Goal: Task Accomplishment & Management: Complete application form

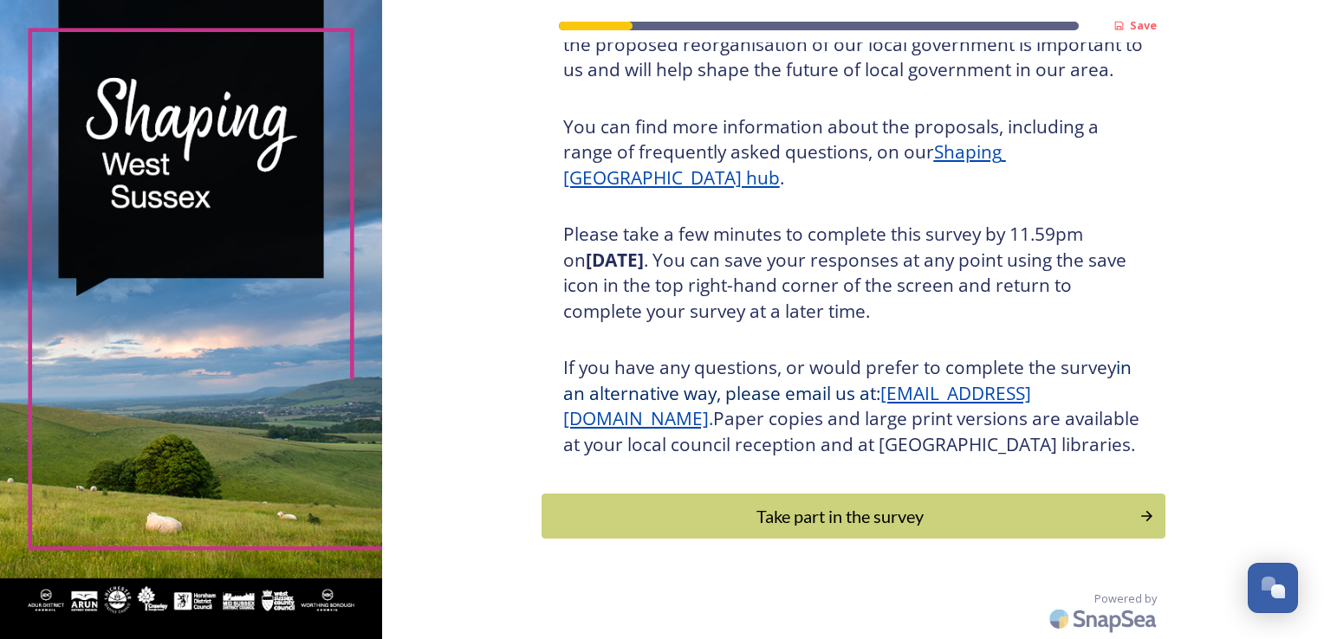
scroll to position [191, 0]
click at [876, 511] on div "Take part in the survey" at bounding box center [841, 516] width 586 height 26
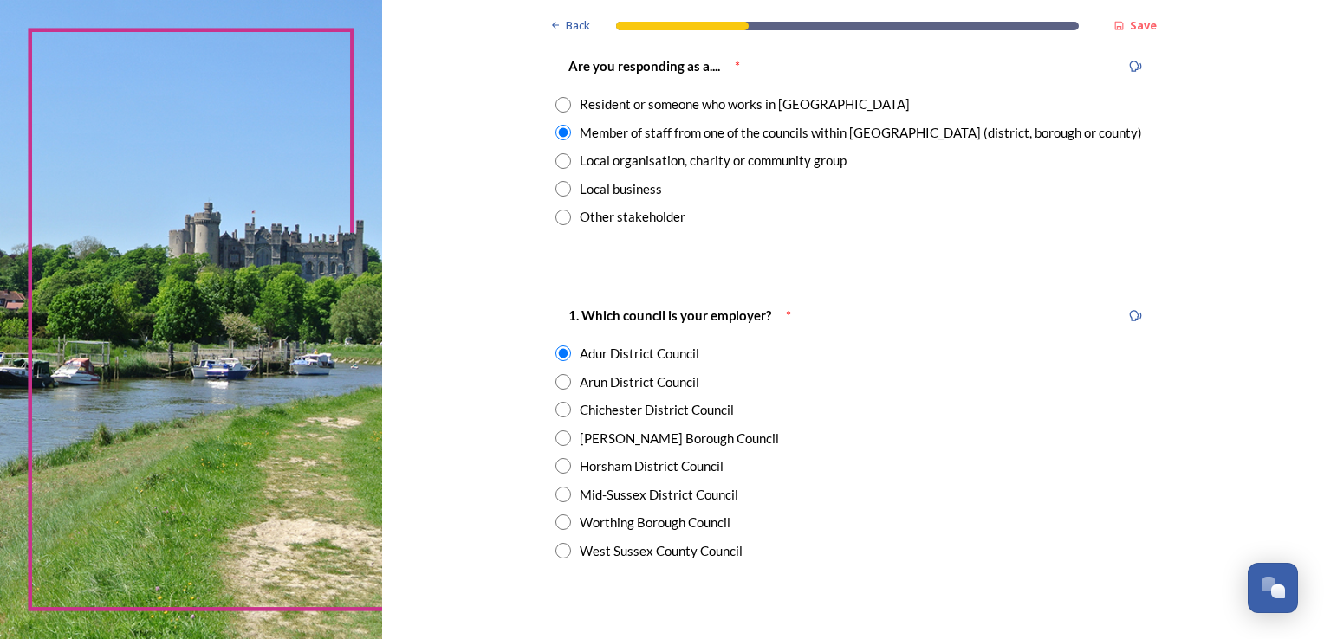
scroll to position [87, 0]
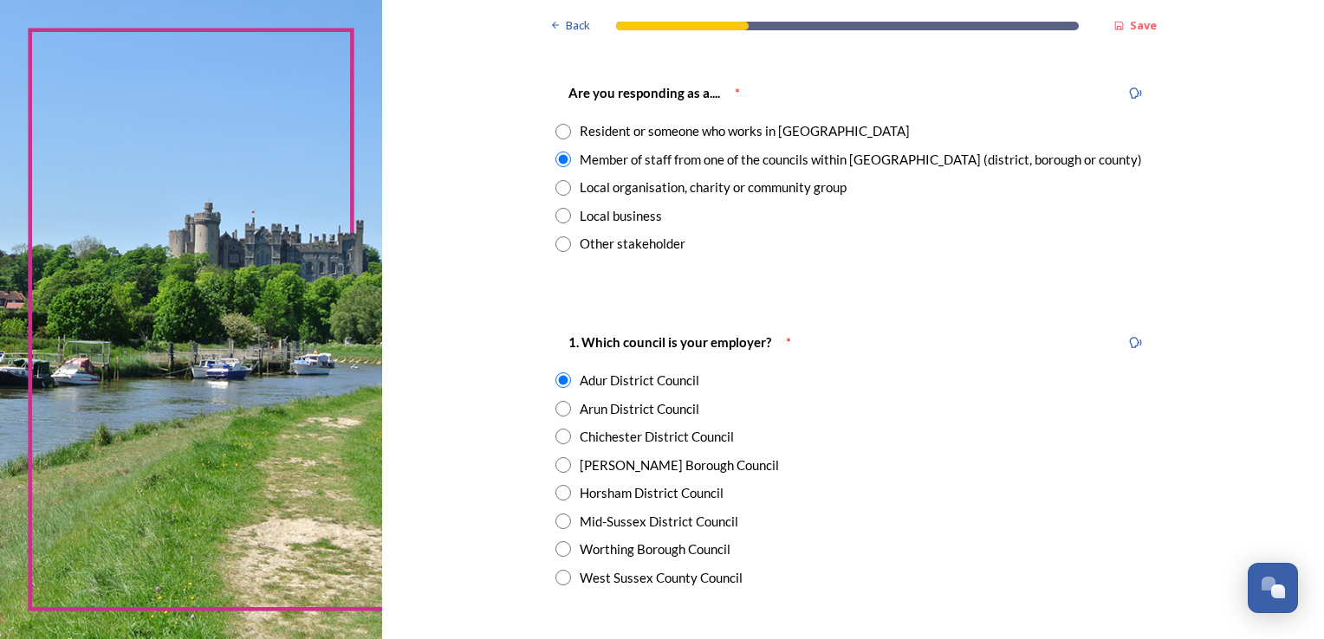
click at [557, 137] on input "radio" at bounding box center [563, 132] width 16 height 16
radio input "true"
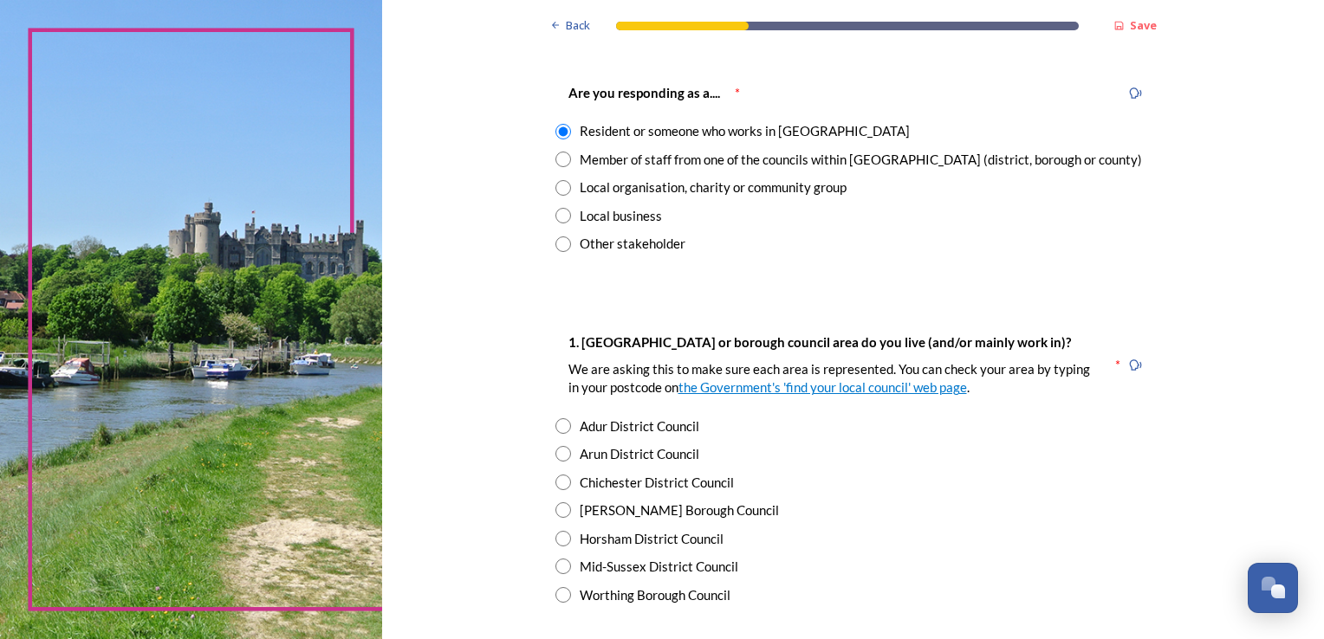
click at [560, 424] on input "radio" at bounding box center [563, 426] width 16 height 16
radio input "true"
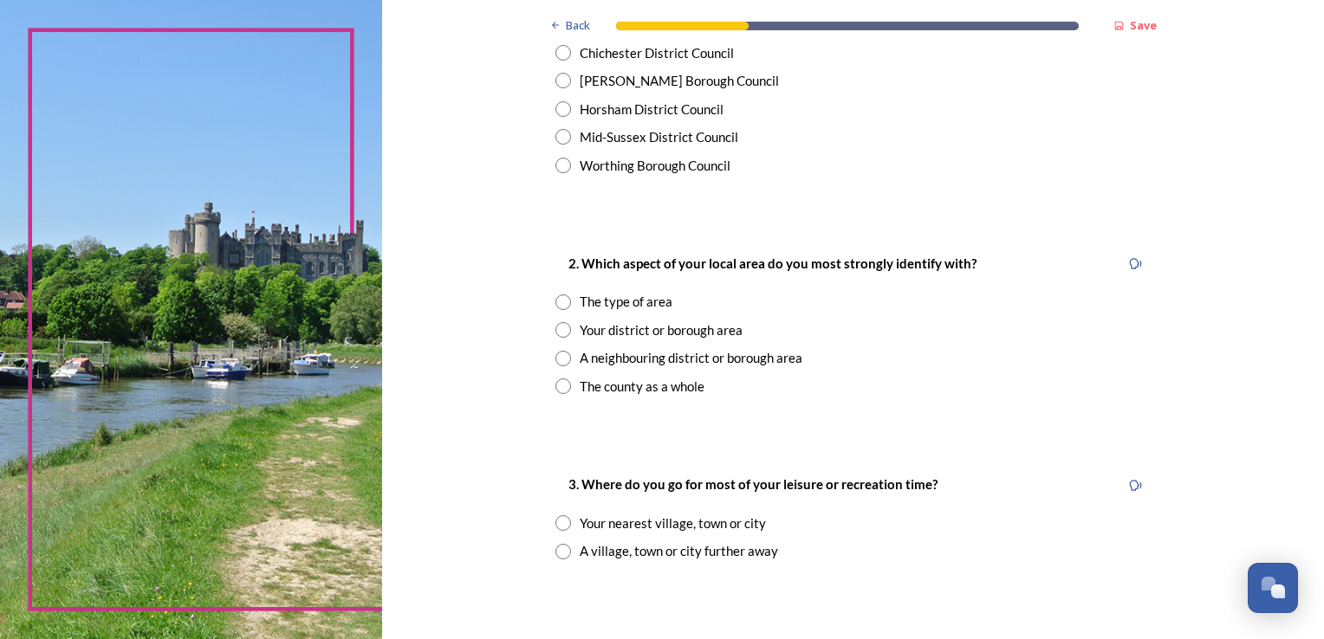
scroll to position [520, 0]
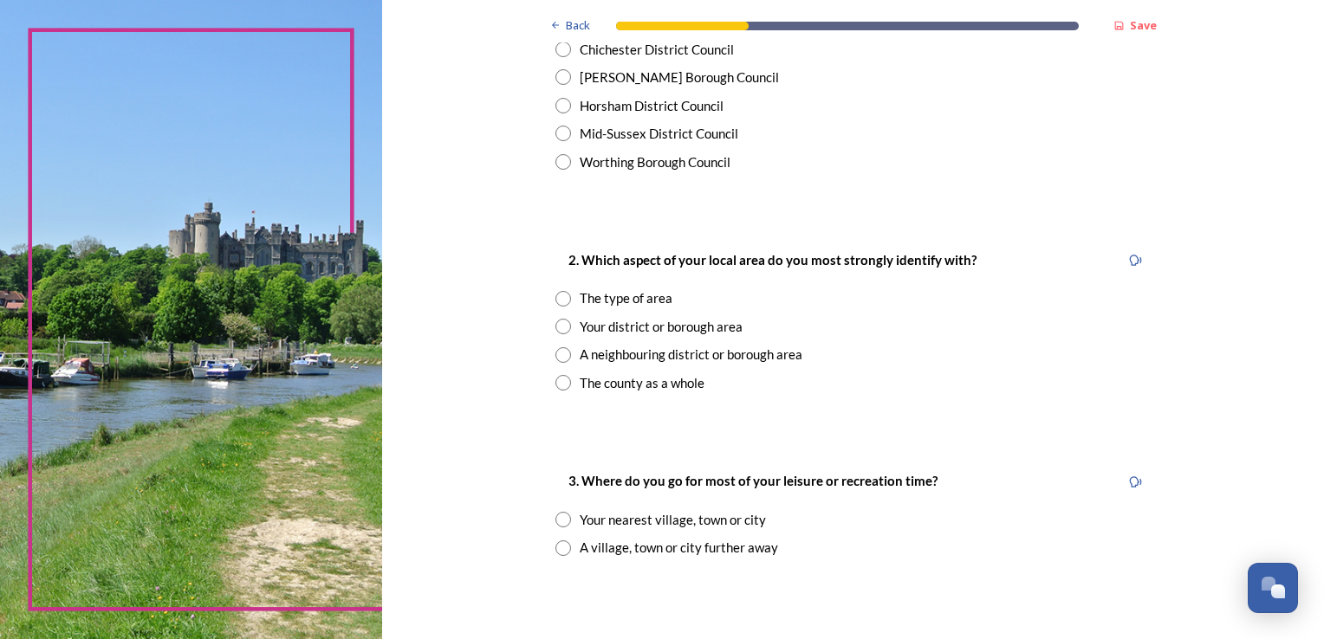
click at [555, 380] on input "radio" at bounding box center [563, 383] width 16 height 16
radio input "true"
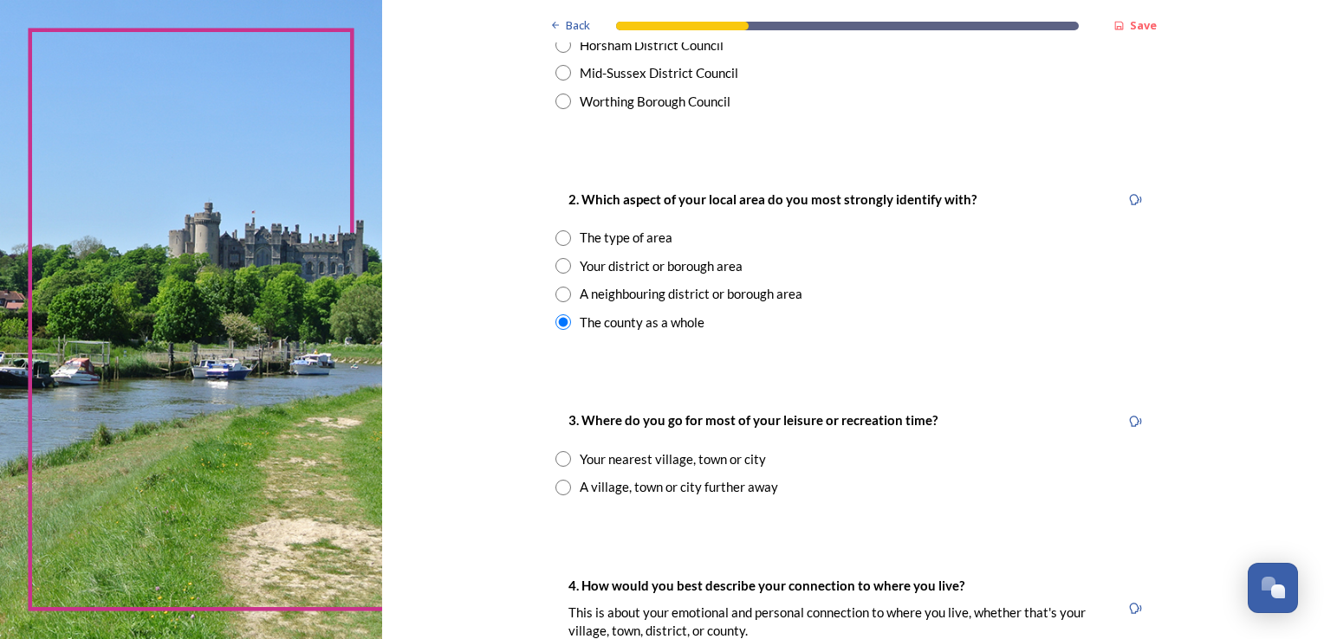
scroll to position [607, 0]
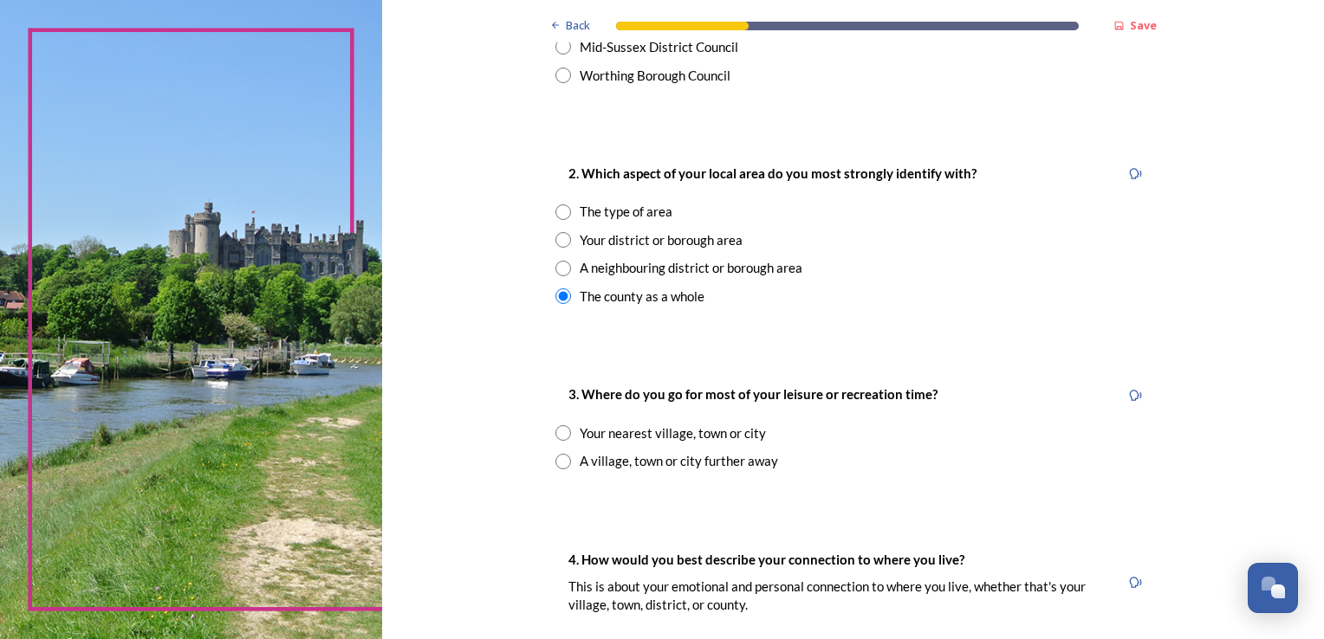
click at [558, 433] on input "radio" at bounding box center [563, 433] width 16 height 16
radio input "true"
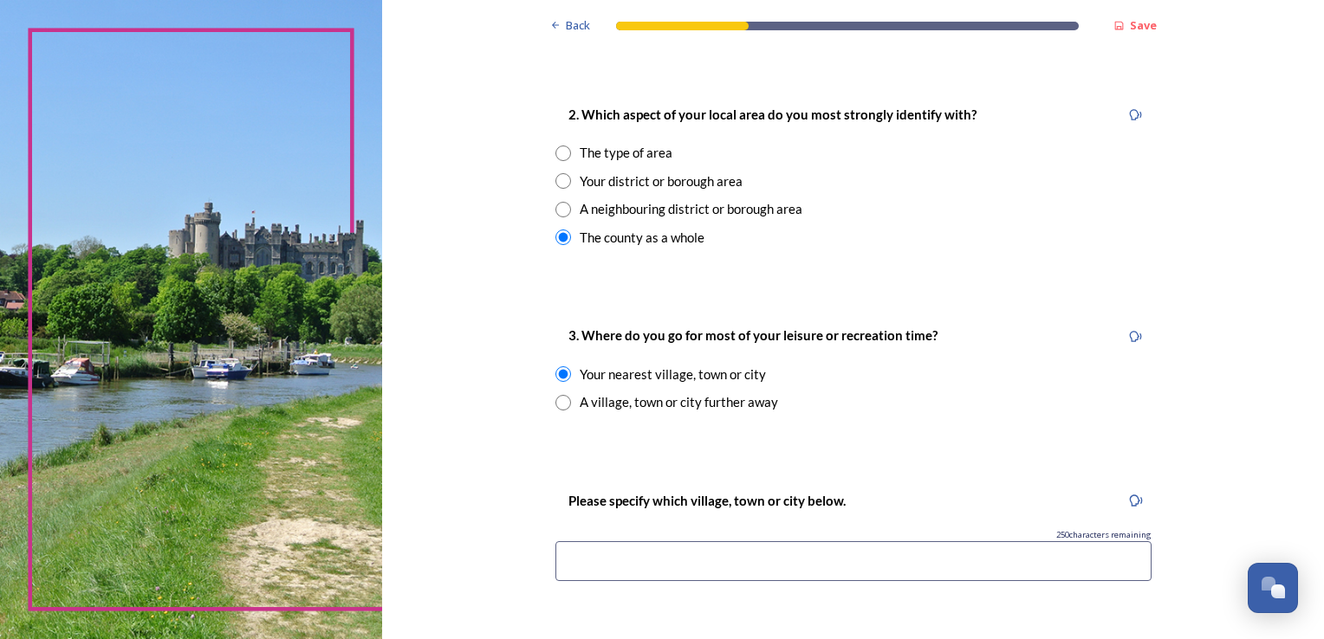
scroll to position [693, 0]
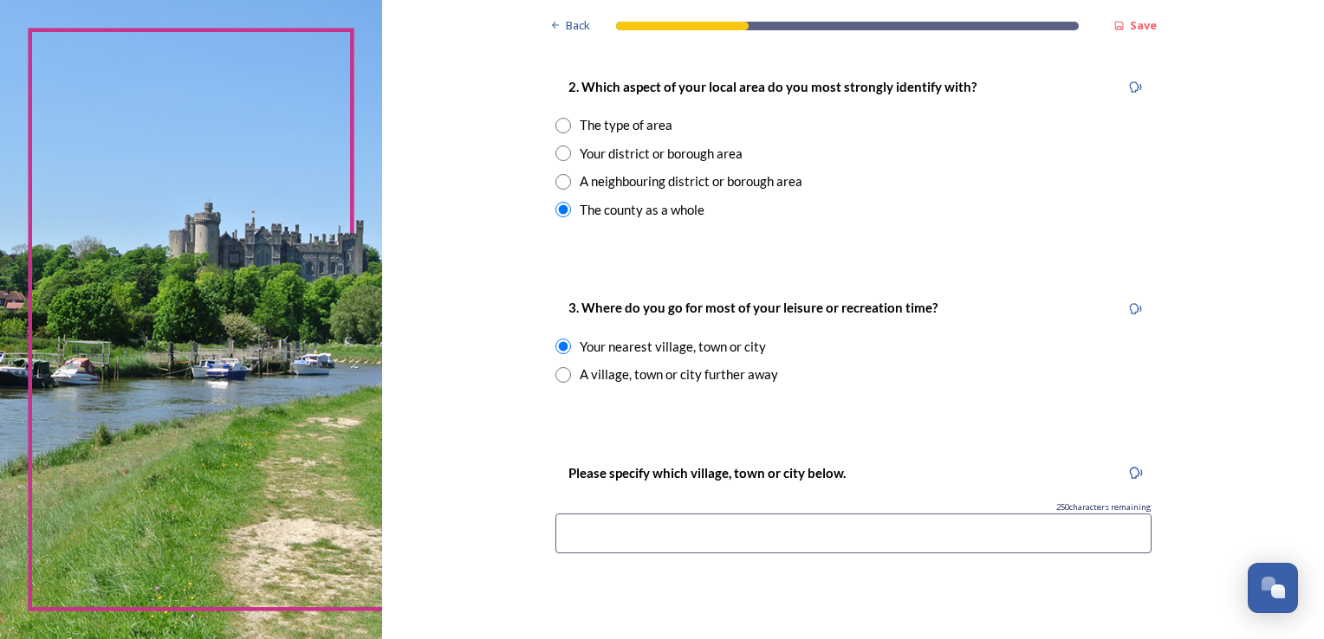
click at [674, 531] on input at bounding box center [853, 534] width 596 height 40
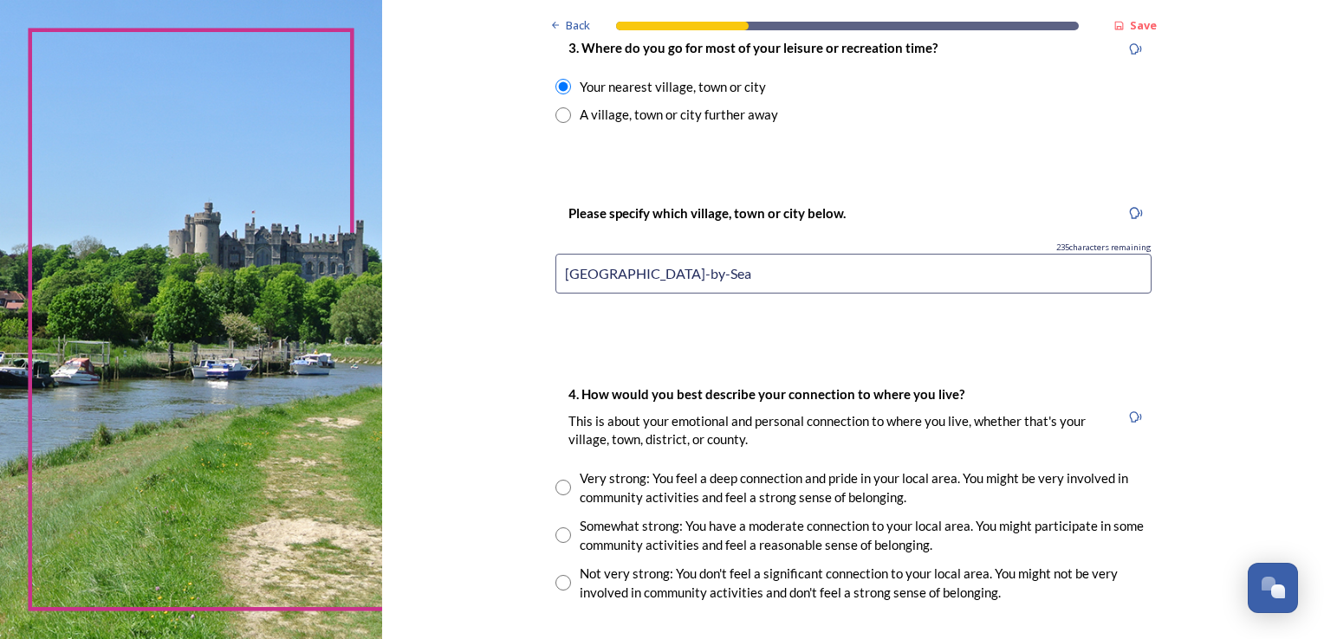
scroll to position [1040, 0]
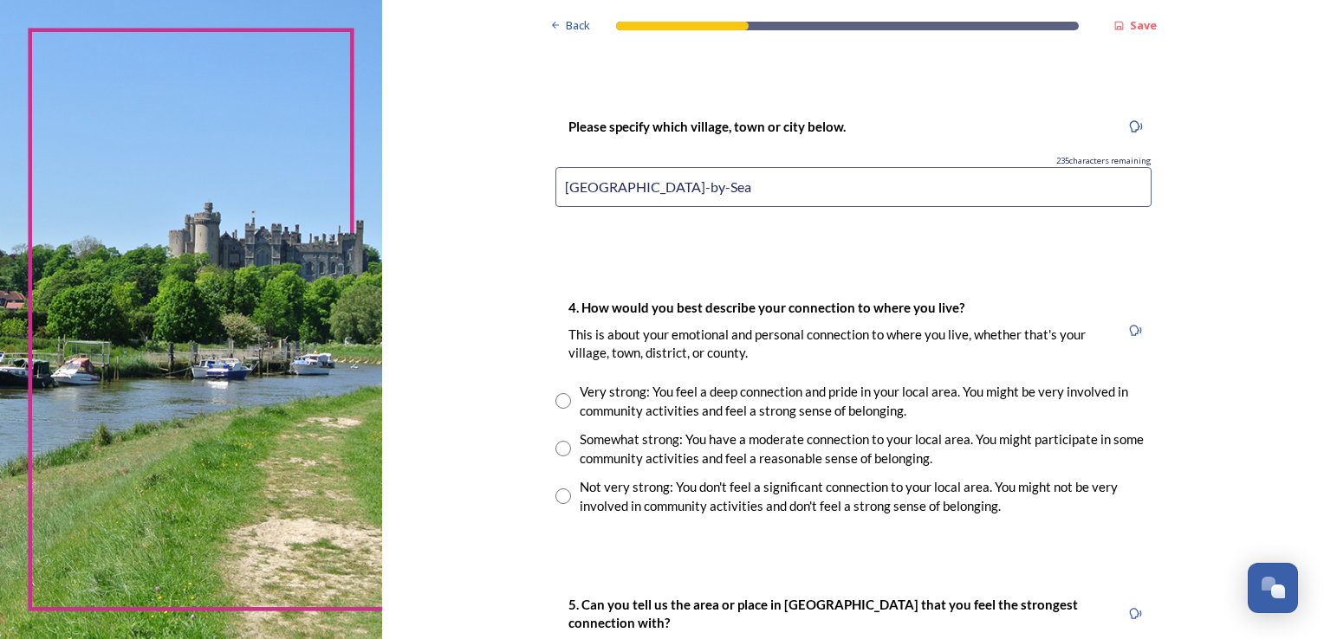
type input "[GEOGRAPHIC_DATA]-by-Sea"
click at [555, 445] on input "radio" at bounding box center [563, 449] width 16 height 16
radio input "true"
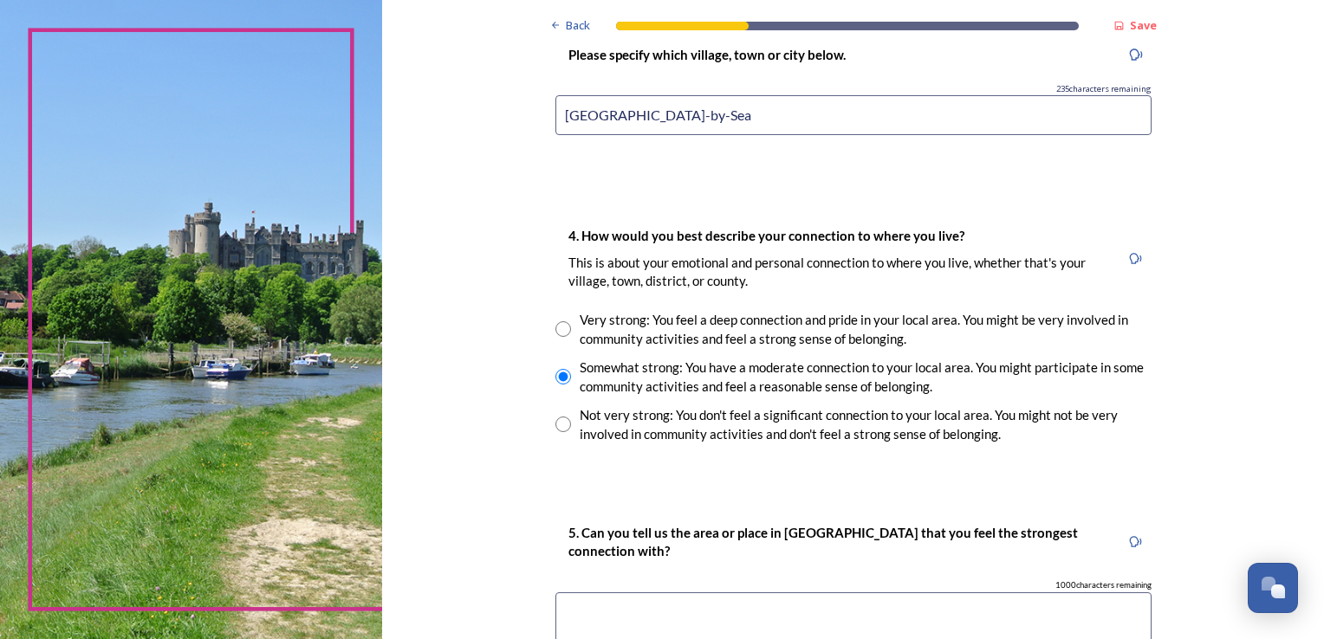
scroll to position [1213, 0]
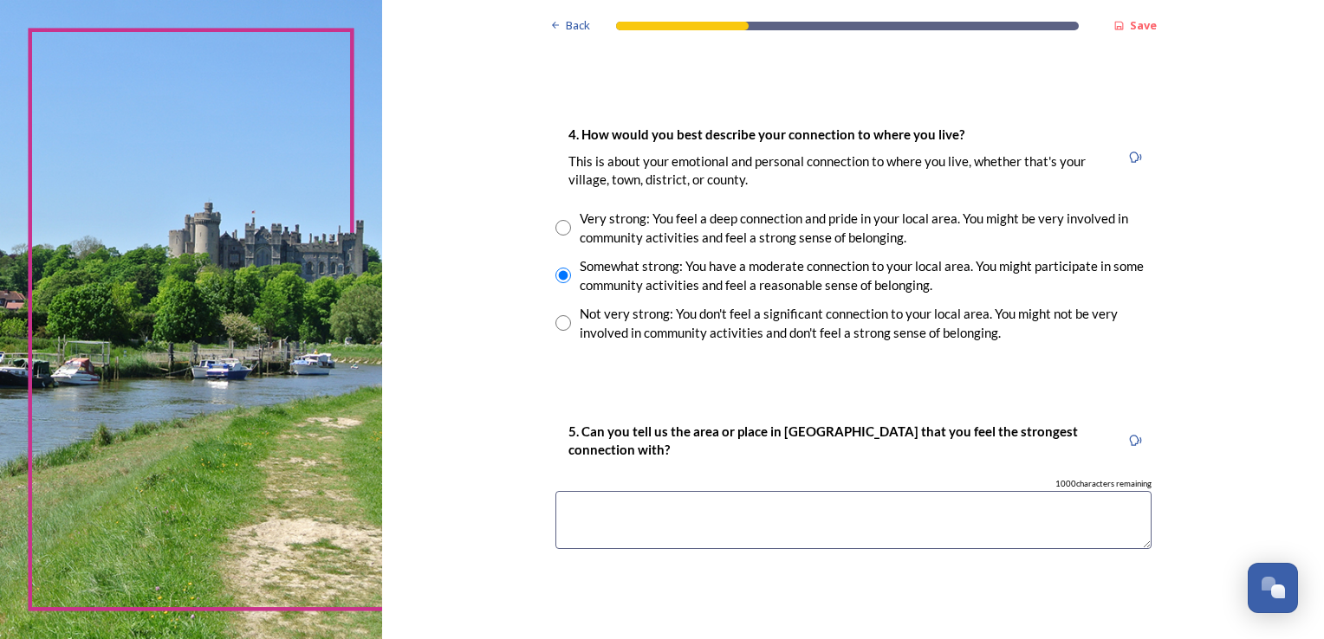
click at [658, 527] on textarea at bounding box center [853, 520] width 596 height 58
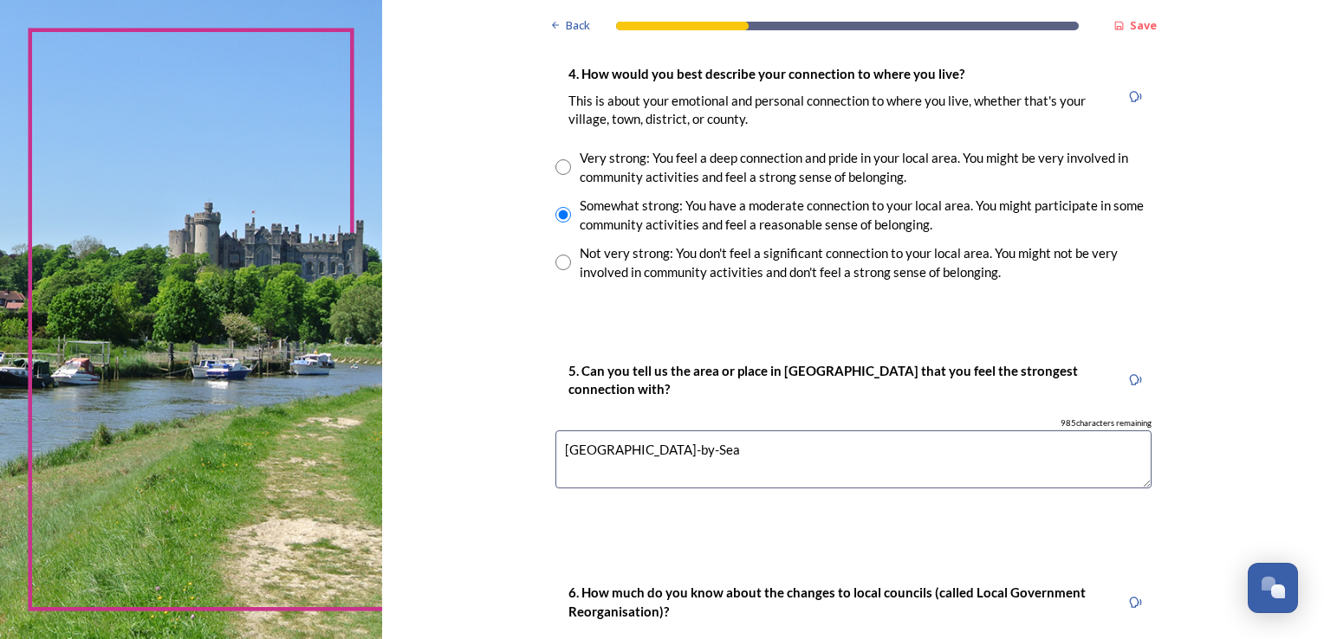
scroll to position [1300, 0]
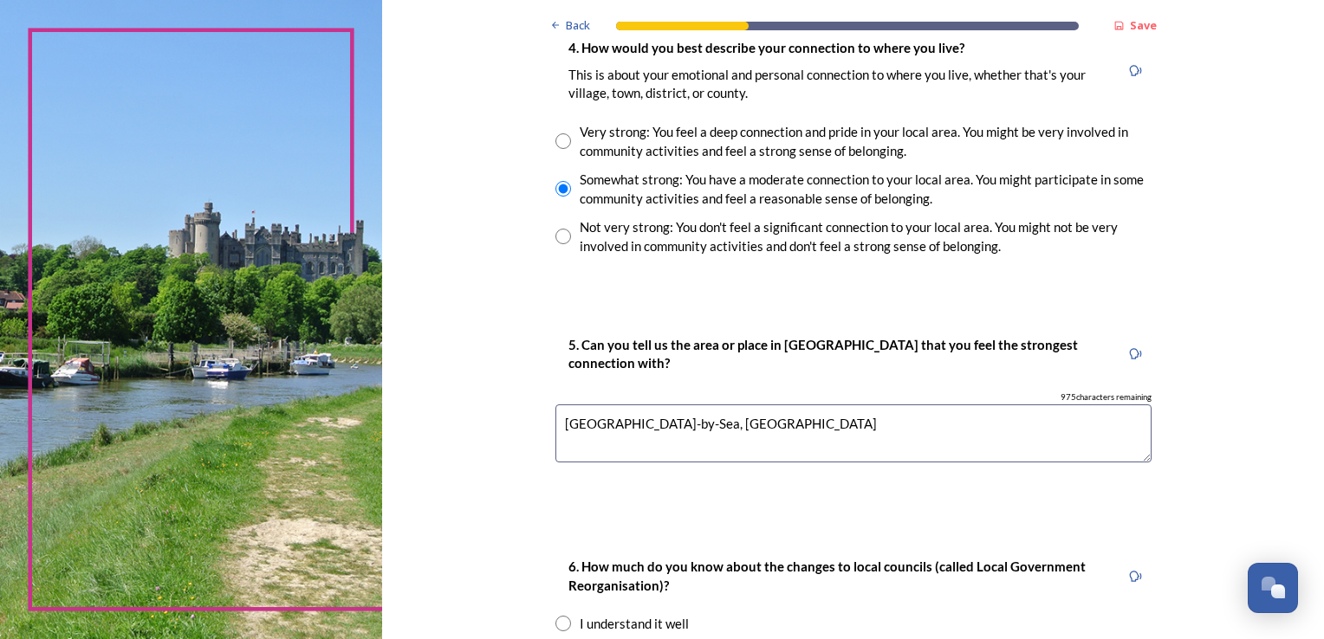
click at [665, 425] on textarea "[GEOGRAPHIC_DATA]-by-Sea, [GEOGRAPHIC_DATA]" at bounding box center [853, 434] width 596 height 58
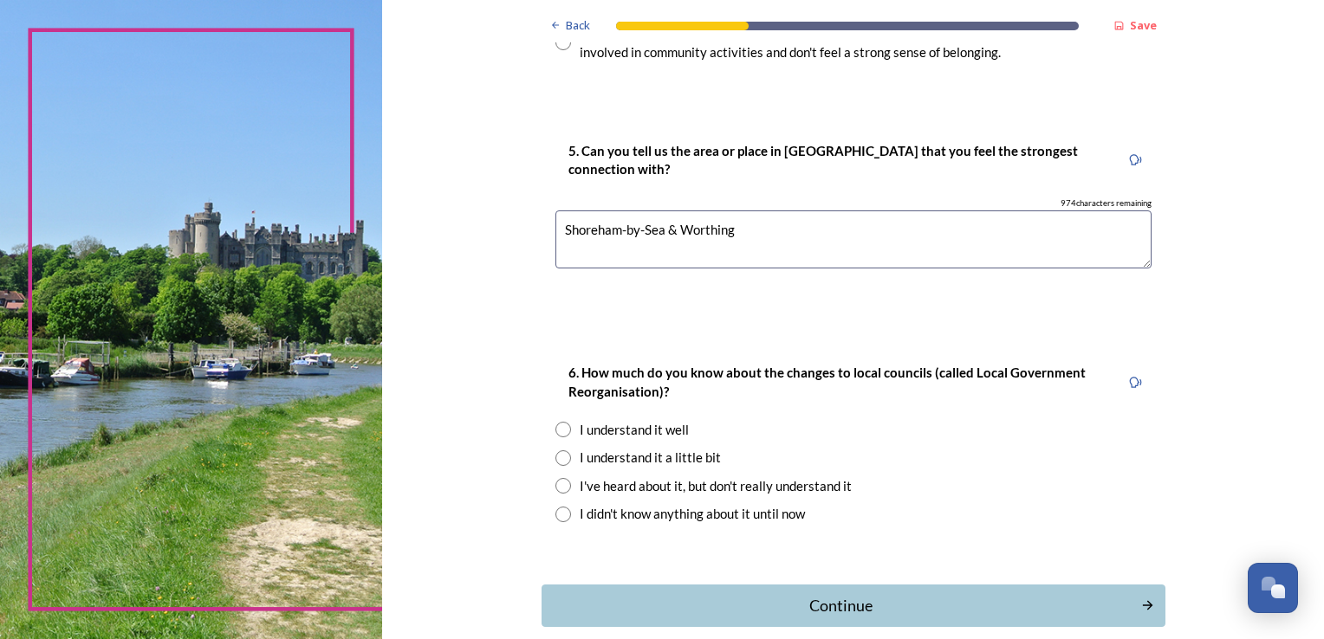
scroll to position [1560, 0]
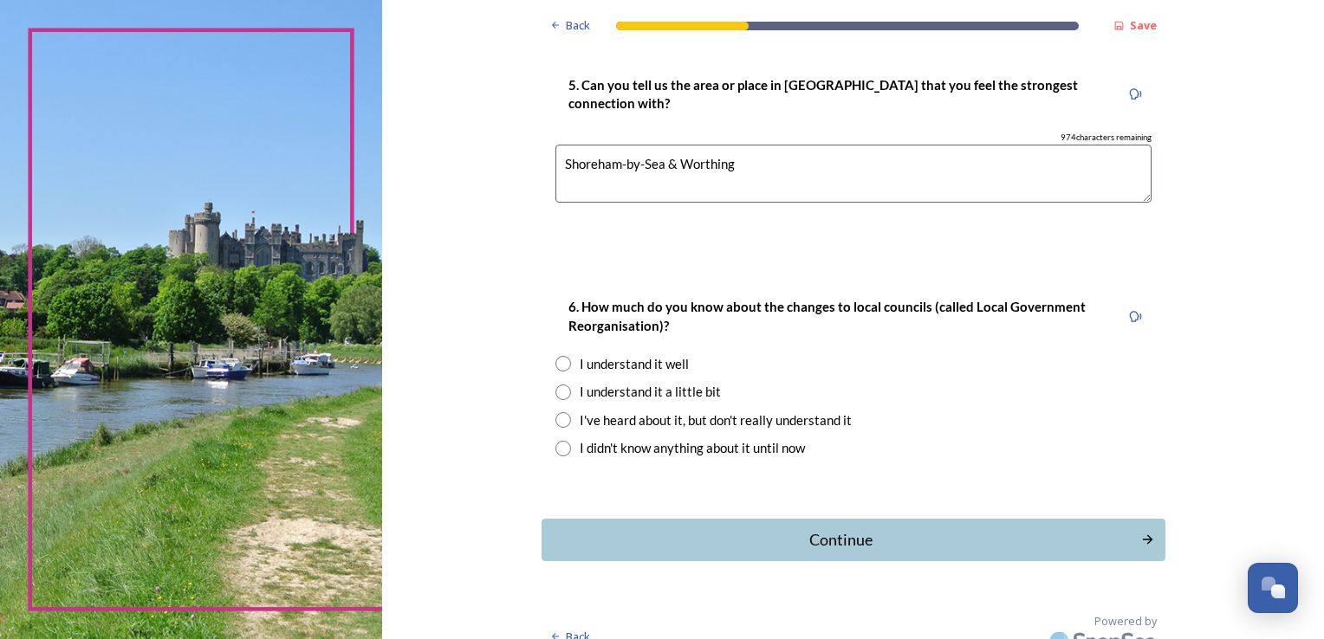
type textarea "Shoreham-by-Sea & Worthing"
click at [556, 418] on input "radio" at bounding box center [563, 420] width 16 height 16
radio input "true"
click at [837, 542] on div "Continue" at bounding box center [841, 540] width 587 height 23
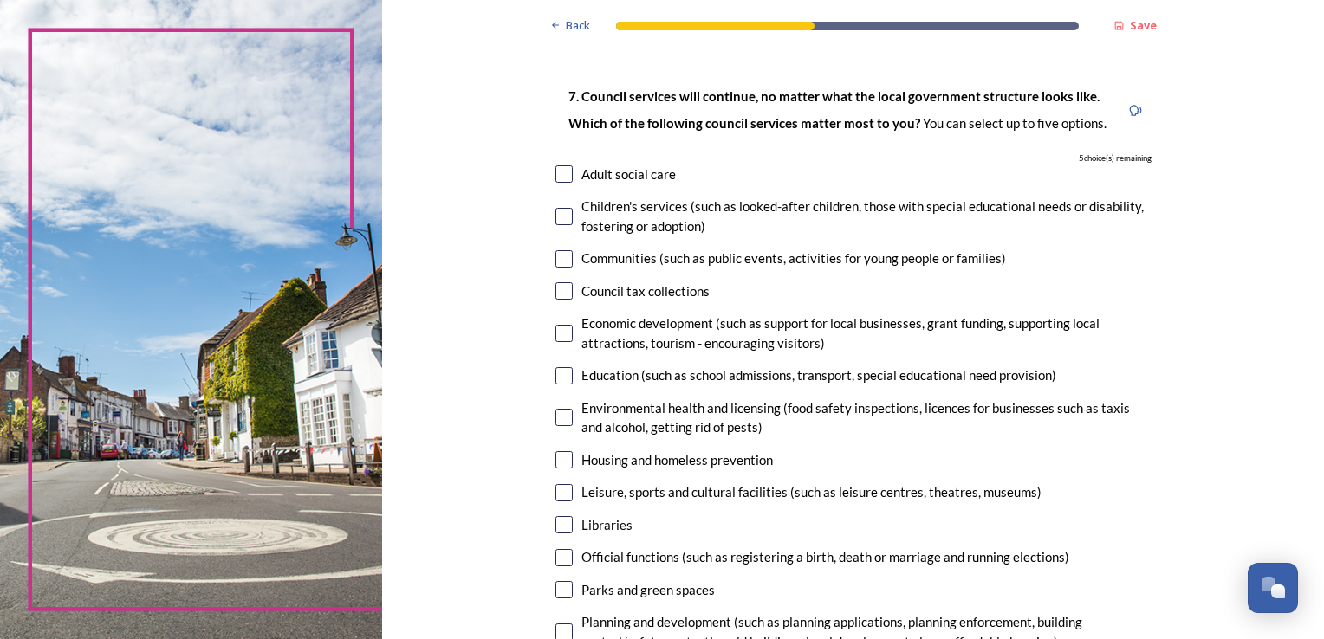
scroll to position [87, 0]
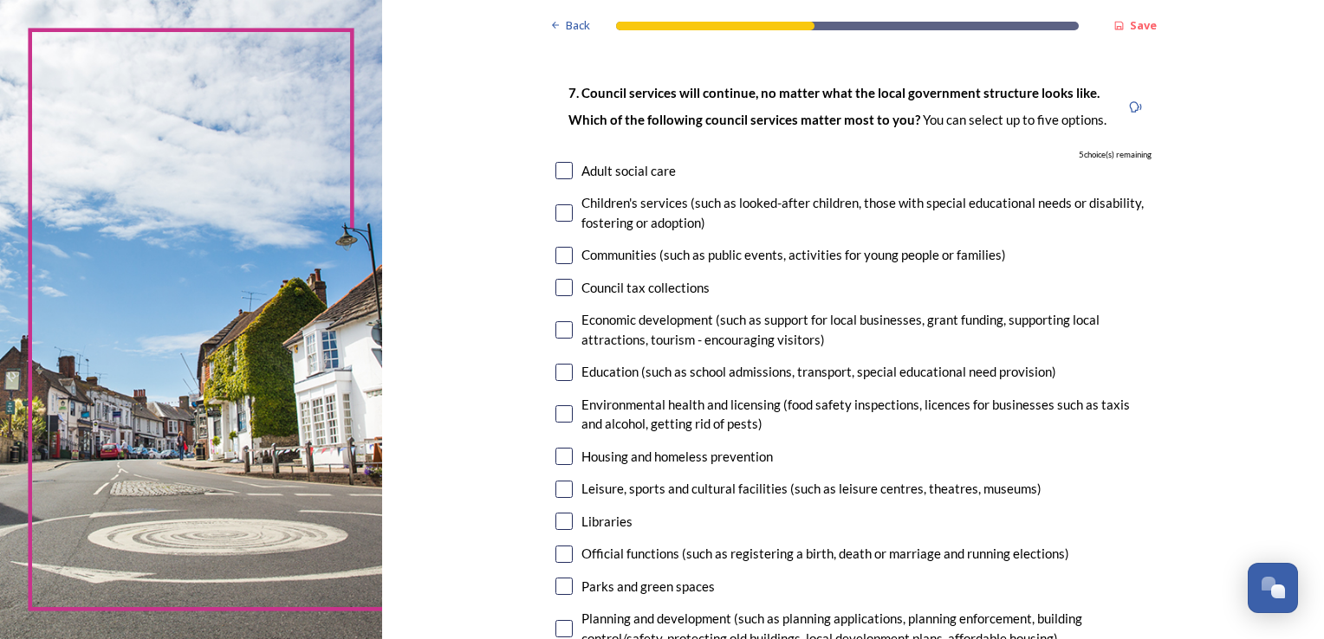
click at [565, 256] on input "checkbox" at bounding box center [563, 255] width 17 height 17
checkbox input "true"
click at [558, 286] on input "checkbox" at bounding box center [563, 287] width 17 height 17
checkbox input "true"
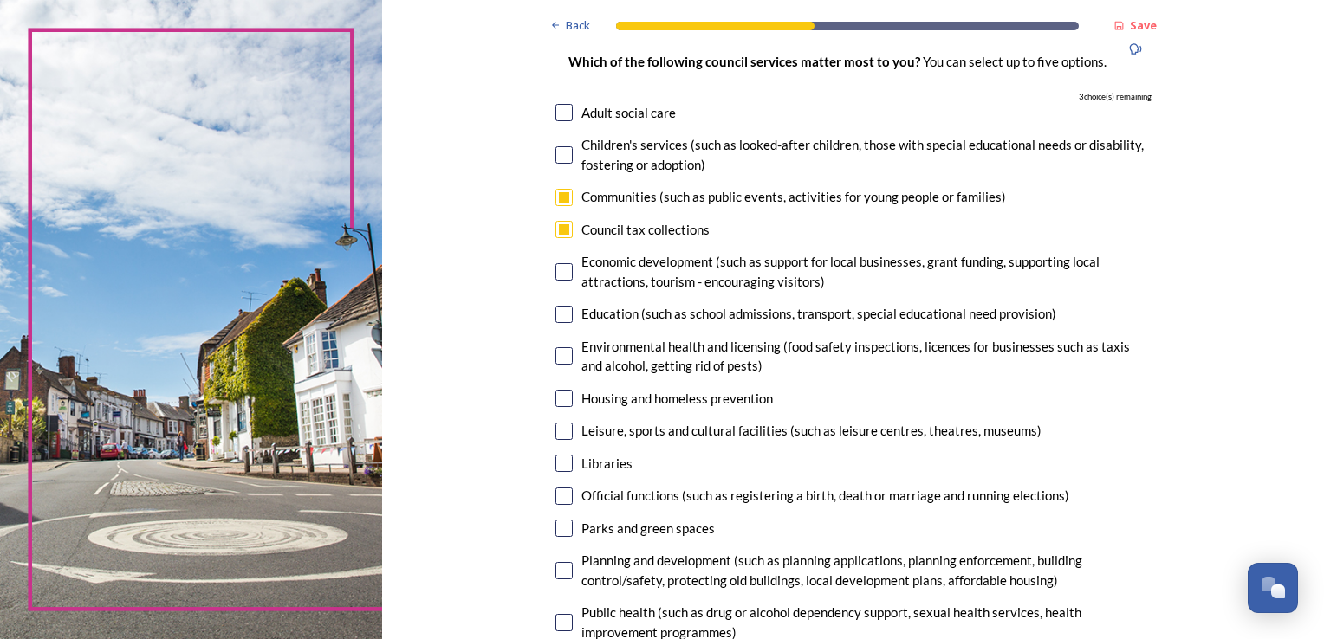
scroll to position [173, 0]
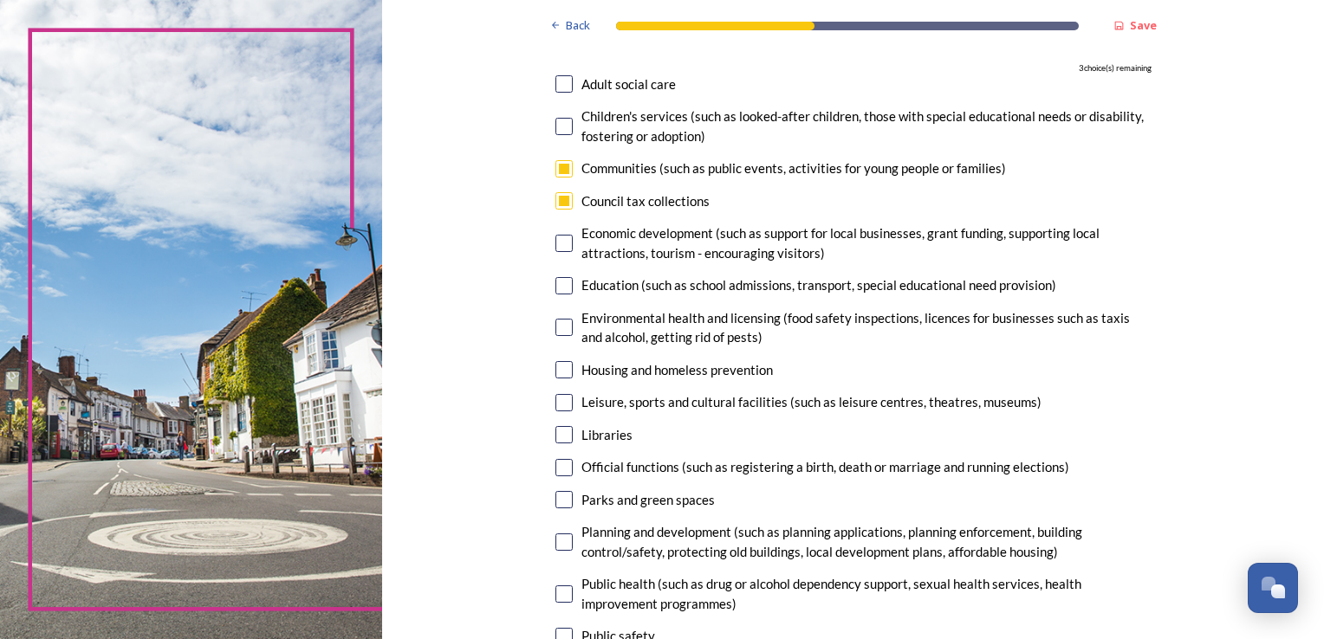
click at [561, 370] on input "checkbox" at bounding box center [563, 369] width 17 height 17
checkbox input "true"
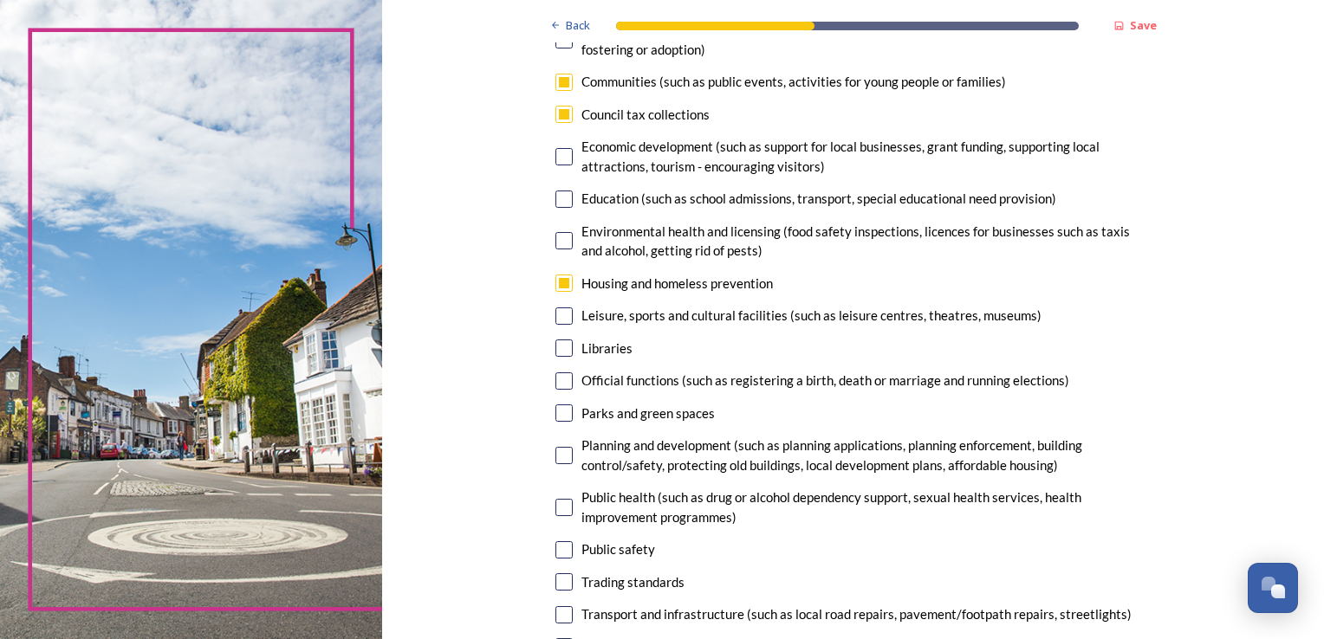
click at [563, 413] on input "checkbox" at bounding box center [563, 413] width 17 height 17
checkbox input "true"
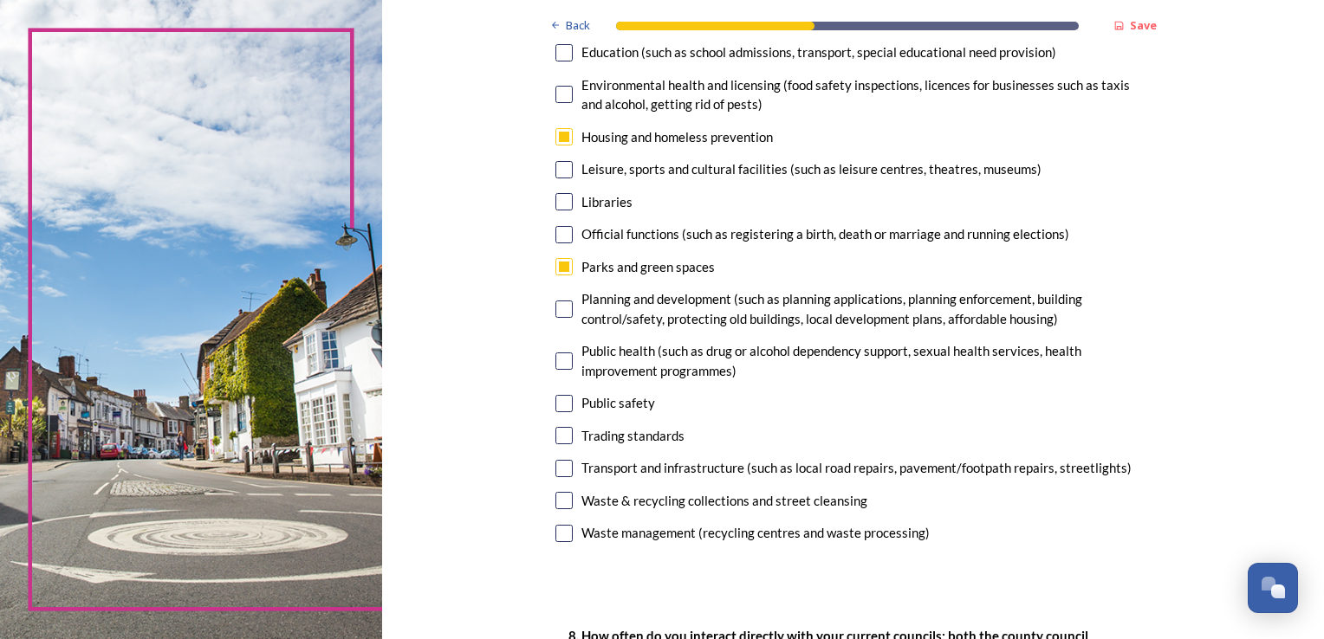
scroll to position [433, 0]
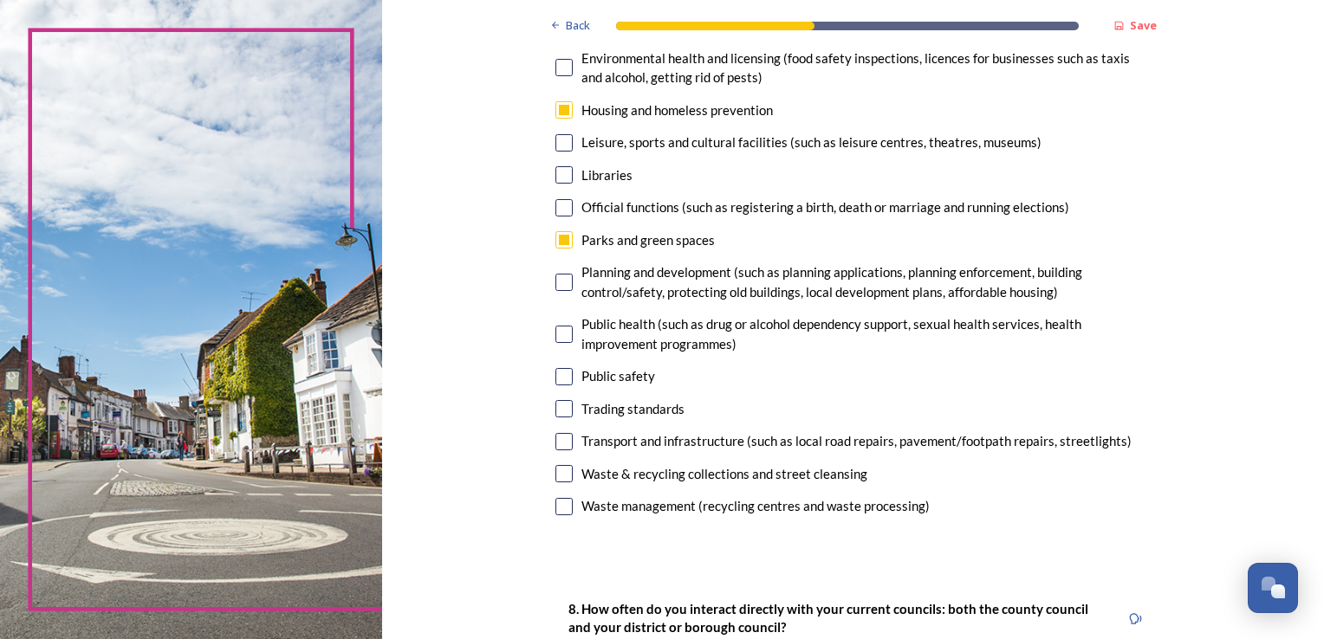
click at [561, 286] on input "checkbox" at bounding box center [563, 282] width 17 height 17
checkbox input "true"
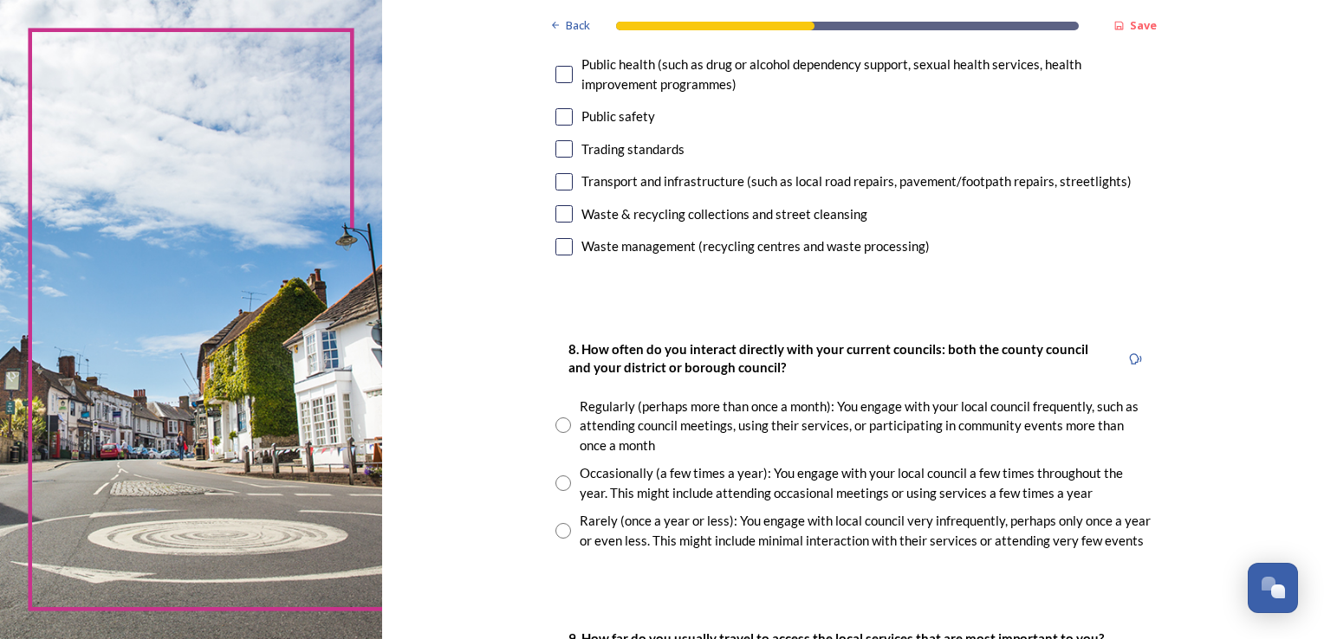
scroll to position [780, 0]
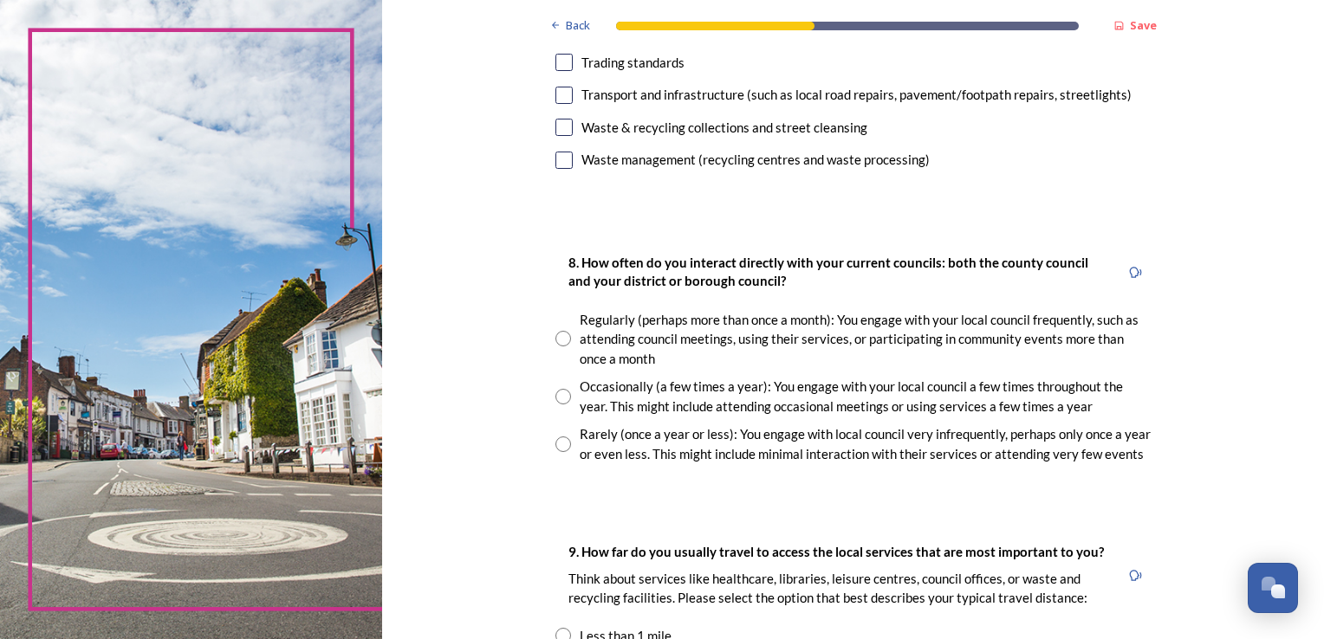
click at [558, 442] on input "radio" at bounding box center [563, 445] width 16 height 16
radio input "true"
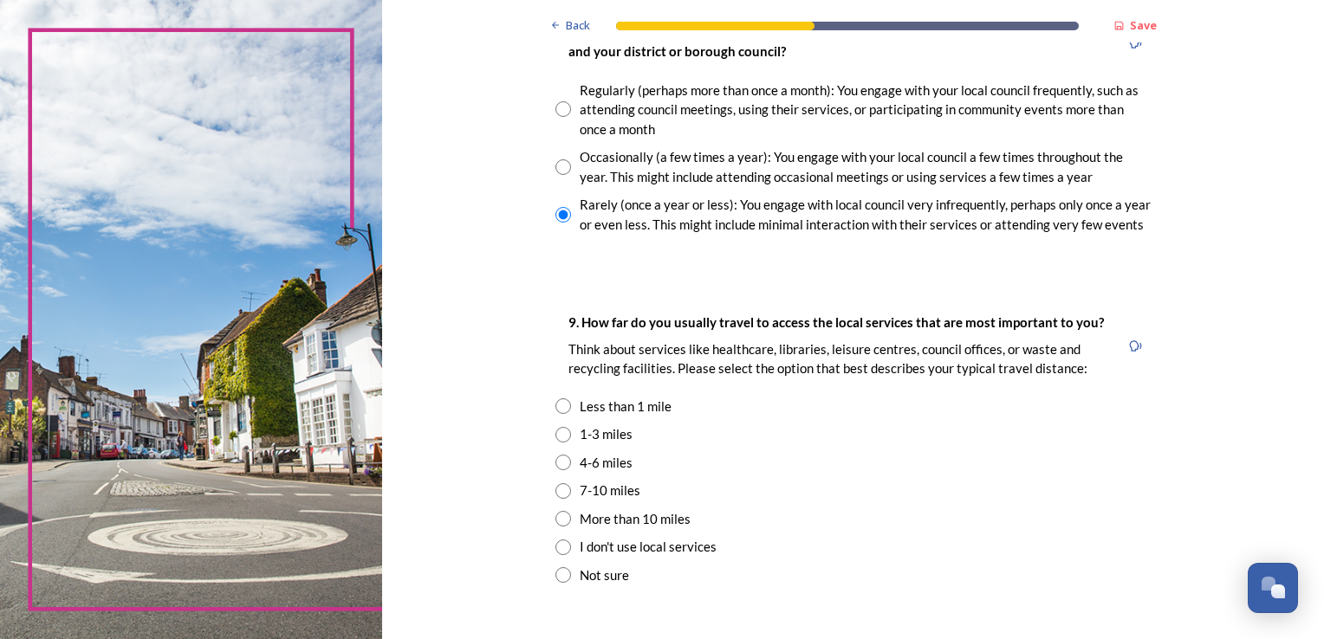
scroll to position [1040, 0]
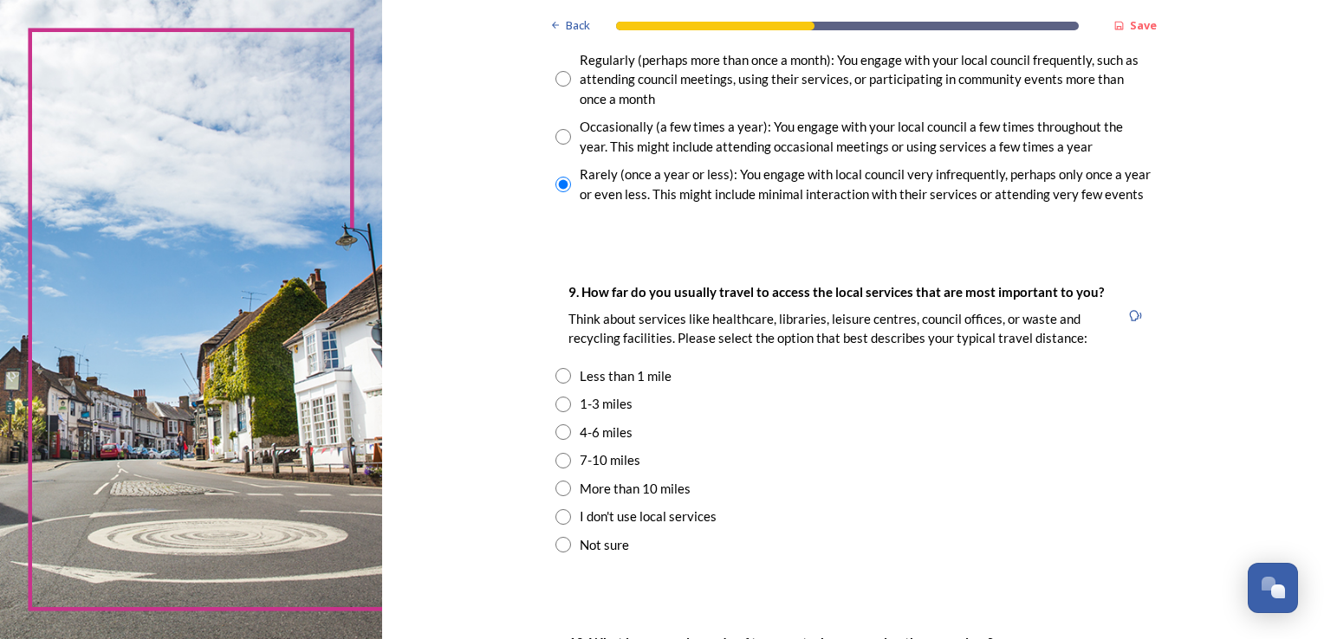
click at [555, 435] on input "radio" at bounding box center [563, 433] width 16 height 16
radio input "true"
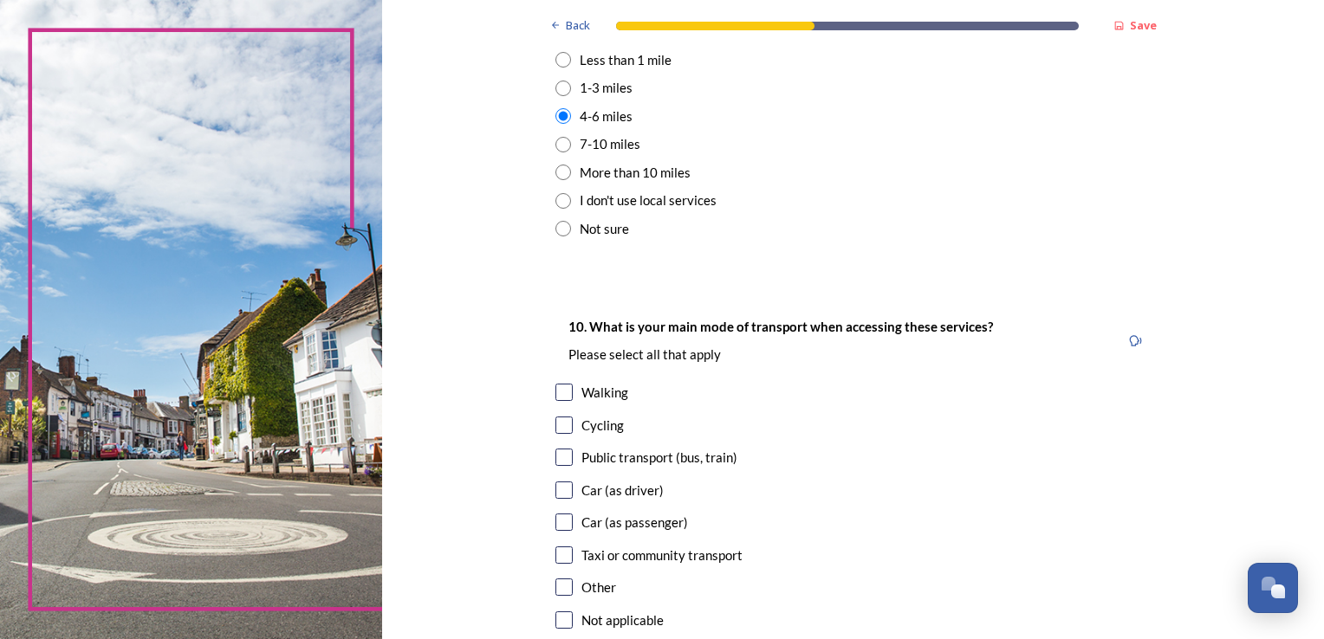
scroll to position [1386, 0]
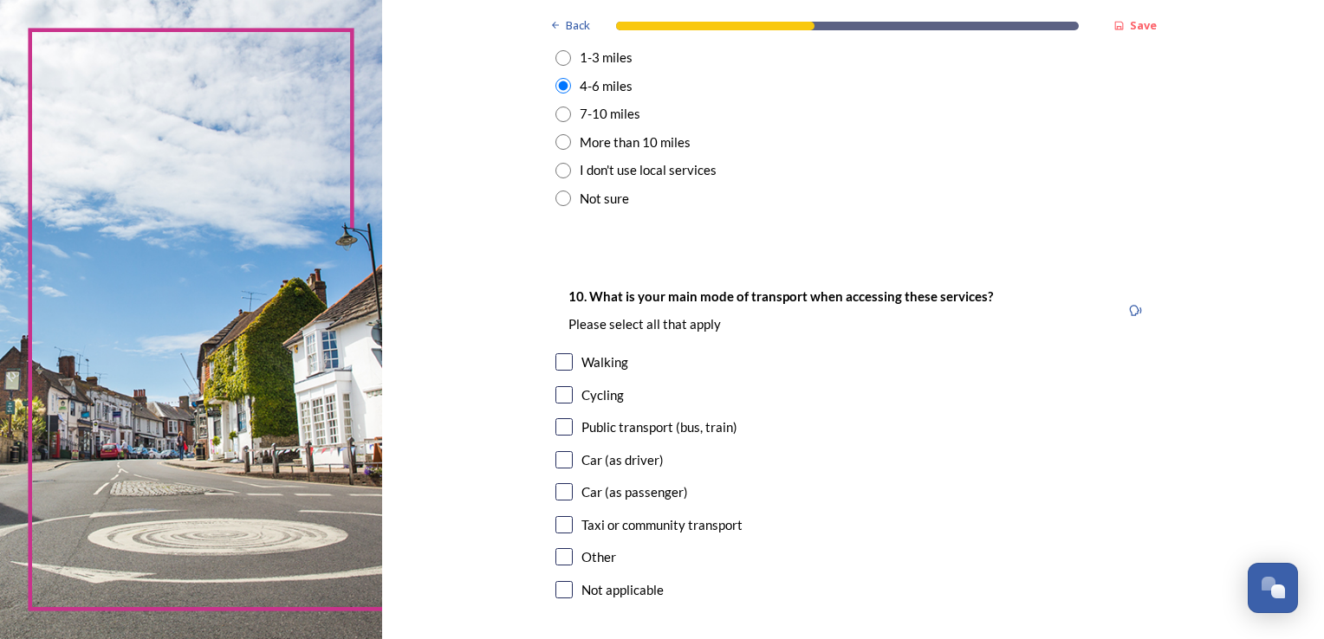
click at [555, 466] on input "checkbox" at bounding box center [563, 459] width 17 height 17
checkbox input "true"
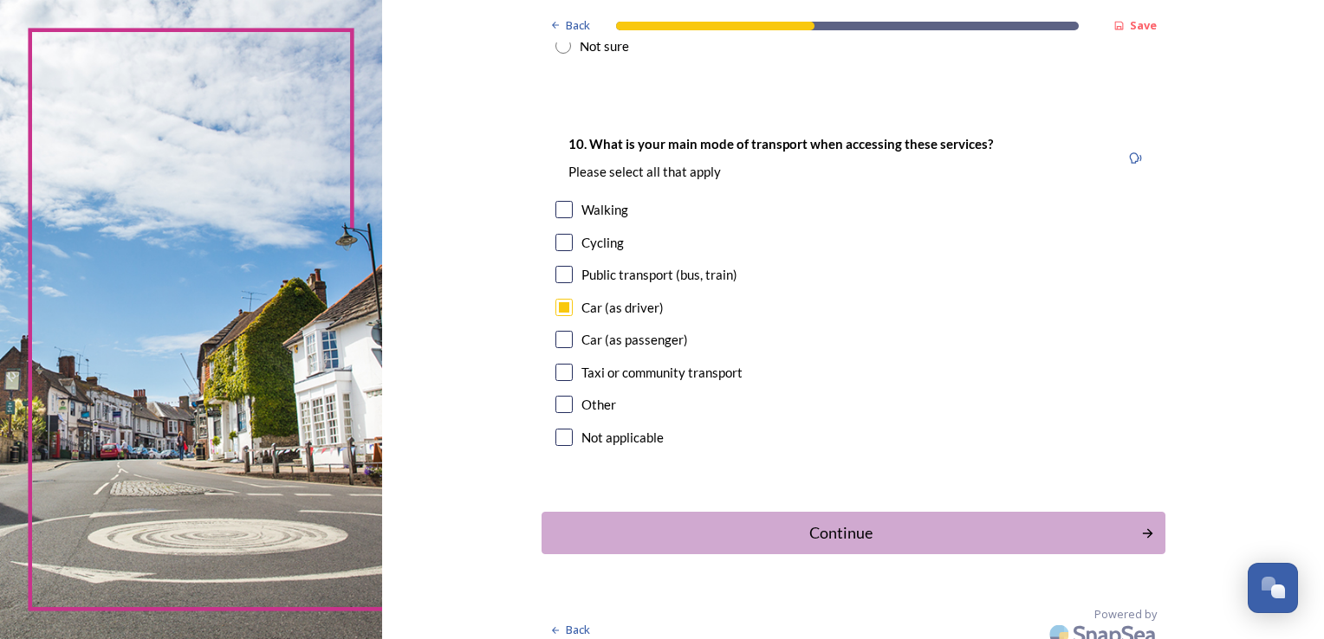
scroll to position [1554, 0]
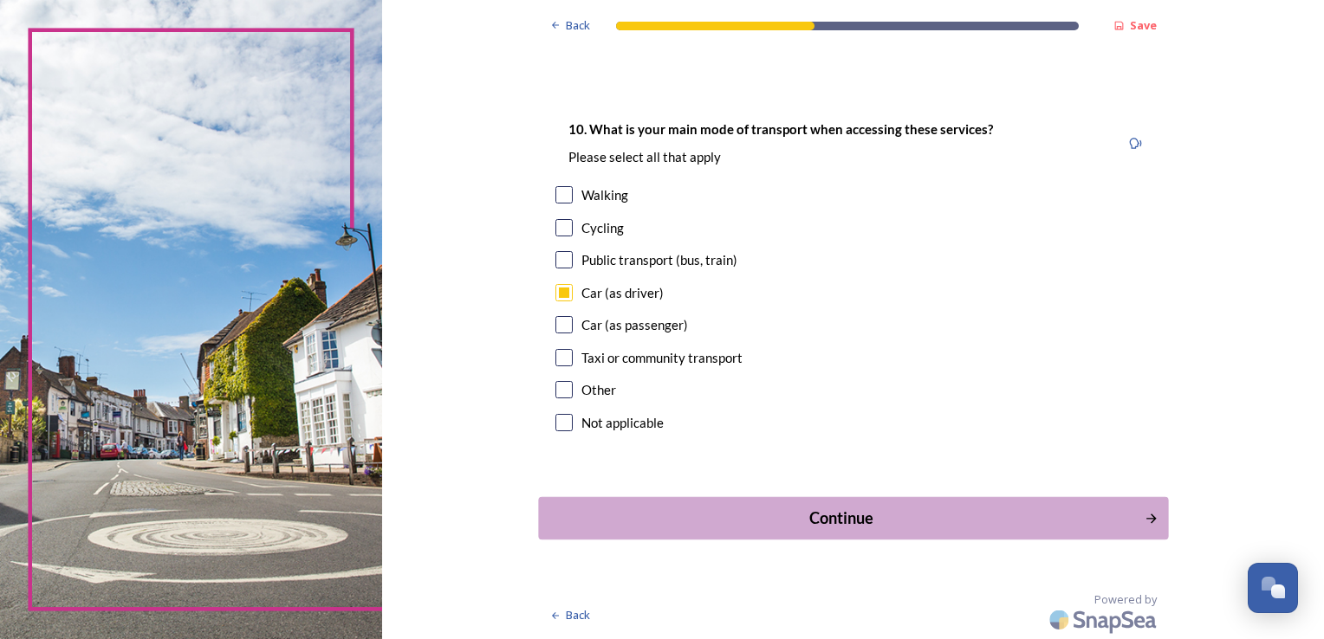
click at [829, 512] on div "Continue" at bounding box center [841, 518] width 587 height 23
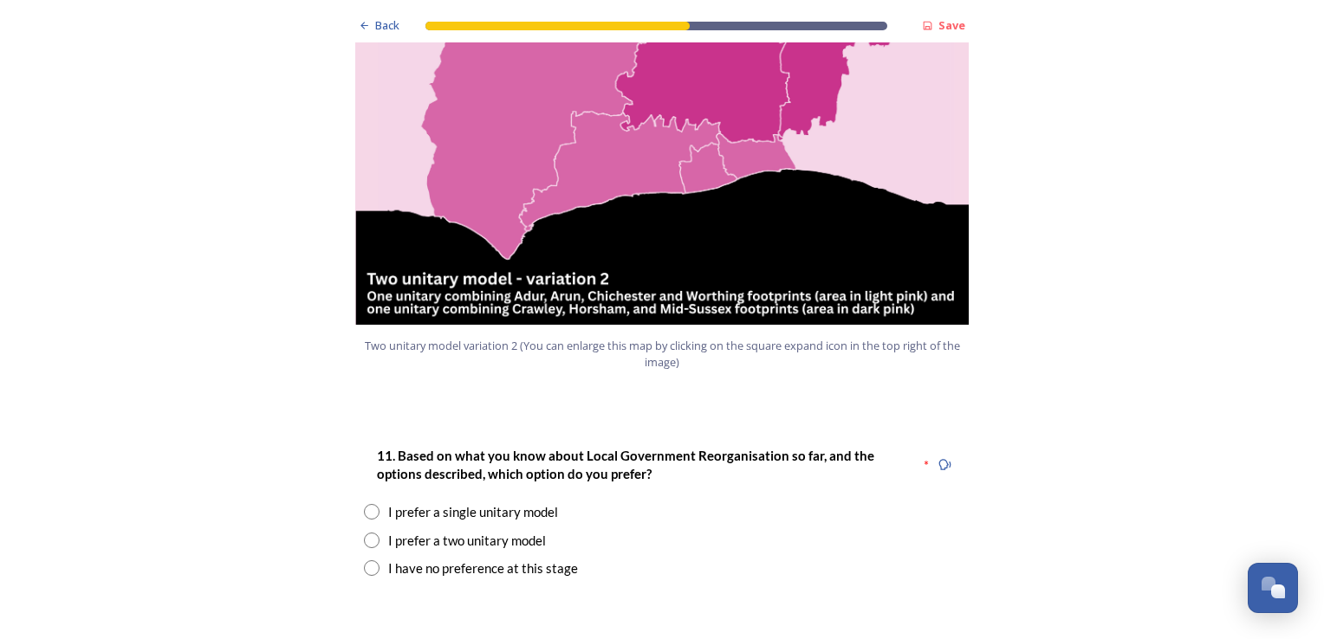
scroll to position [1993, 0]
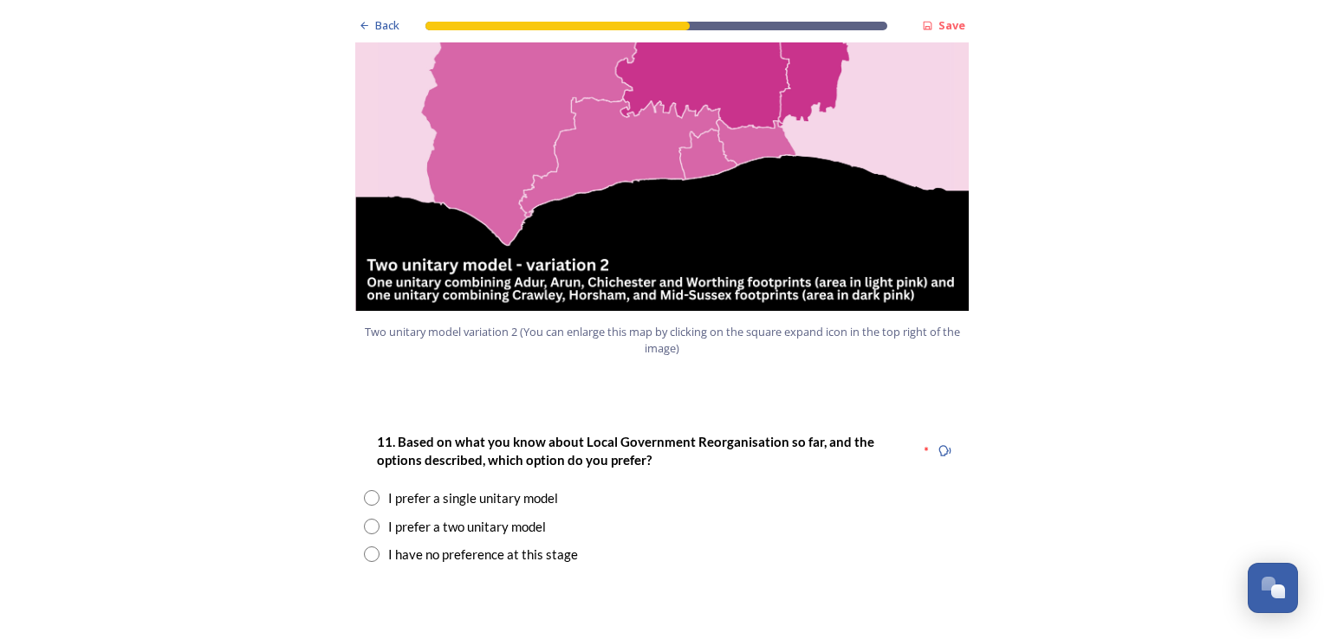
click at [364, 519] on input "radio" at bounding box center [372, 527] width 16 height 16
radio input "true"
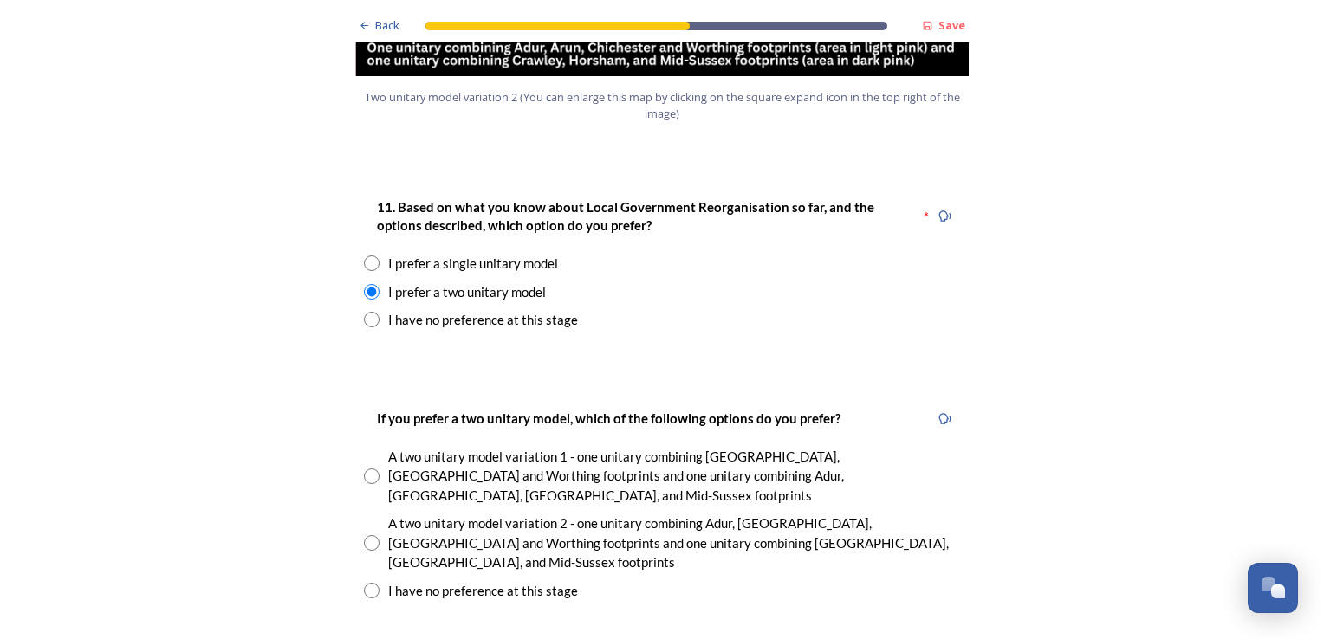
scroll to position [2253, 0]
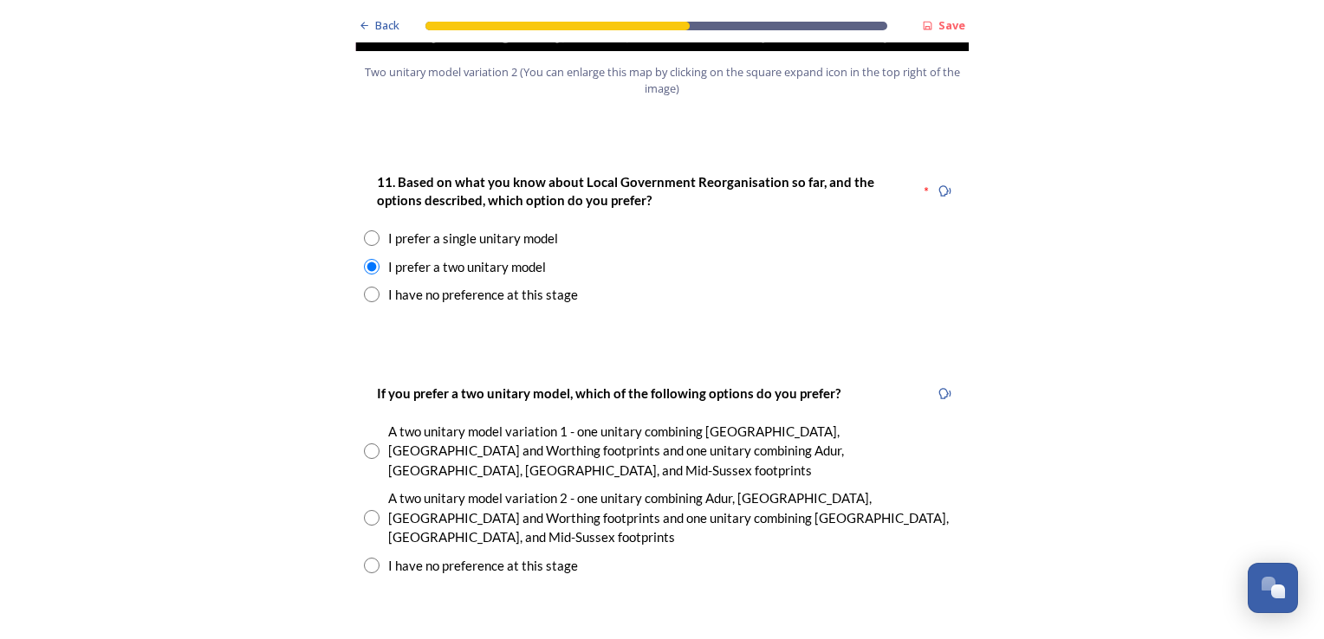
click at [367, 510] on input "radio" at bounding box center [372, 518] width 16 height 16
radio input "true"
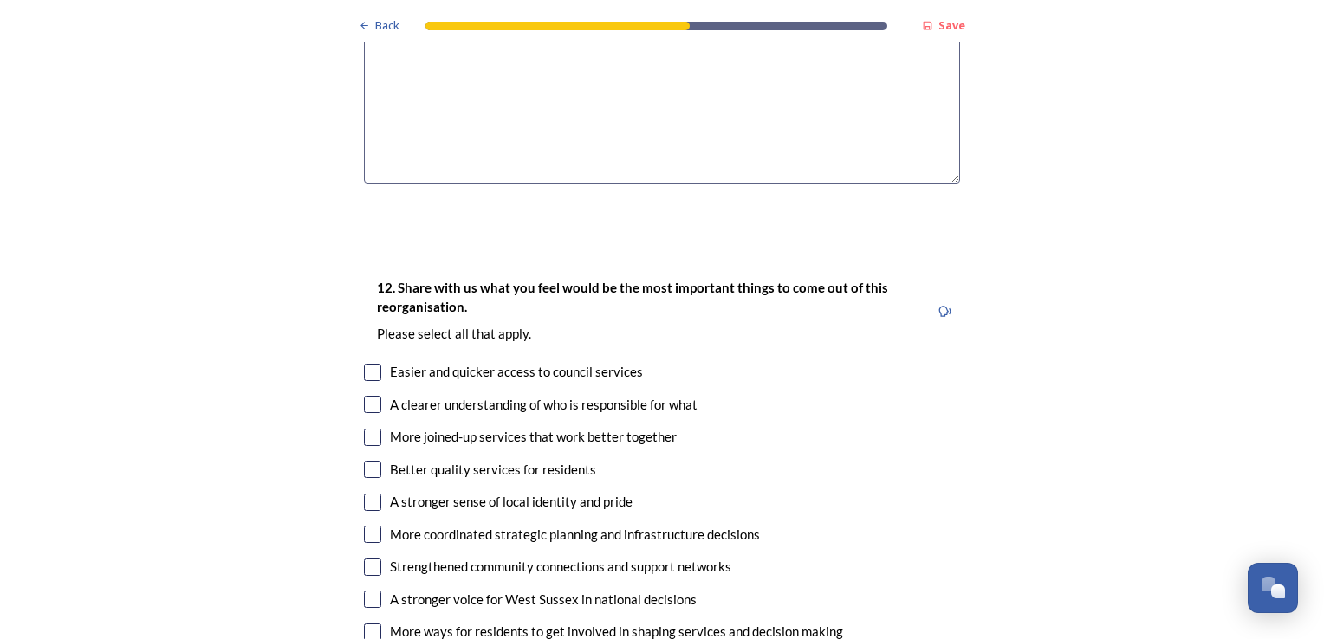
scroll to position [3033, 0]
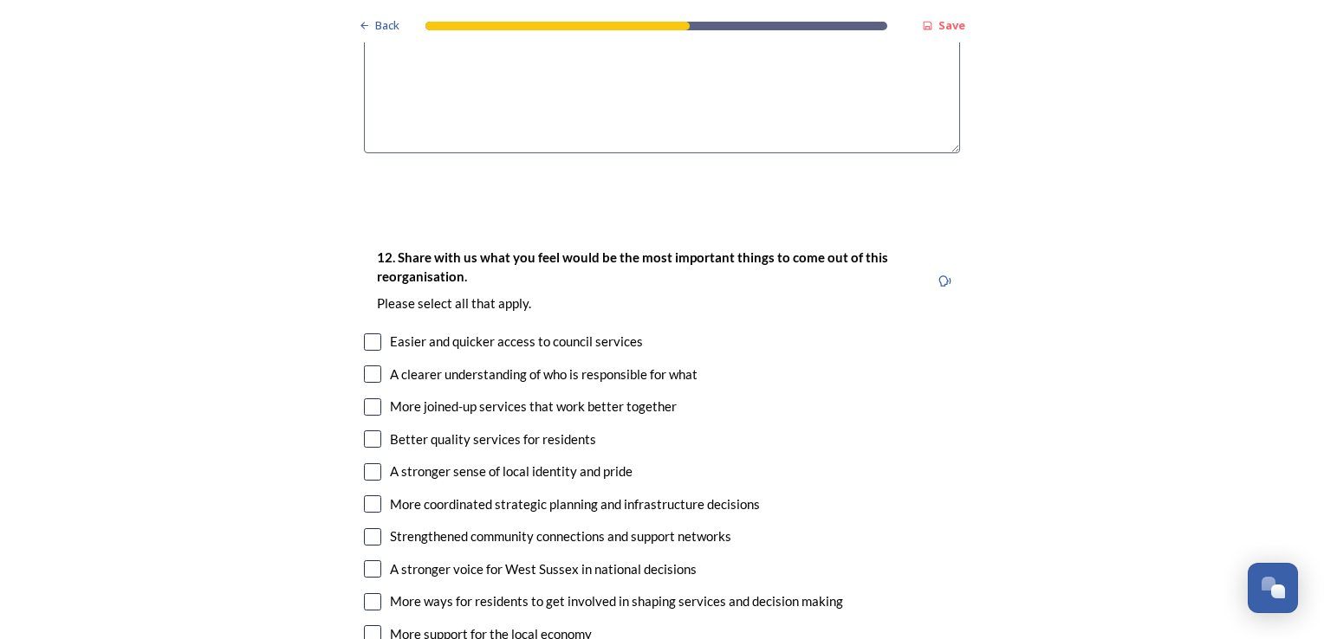
click at [371, 594] on input "checkbox" at bounding box center [372, 602] width 17 height 17
checkbox input "true"
click at [370, 626] on input "checkbox" at bounding box center [372, 634] width 17 height 17
checkbox input "true"
click at [368, 334] on input "checkbox" at bounding box center [372, 342] width 17 height 17
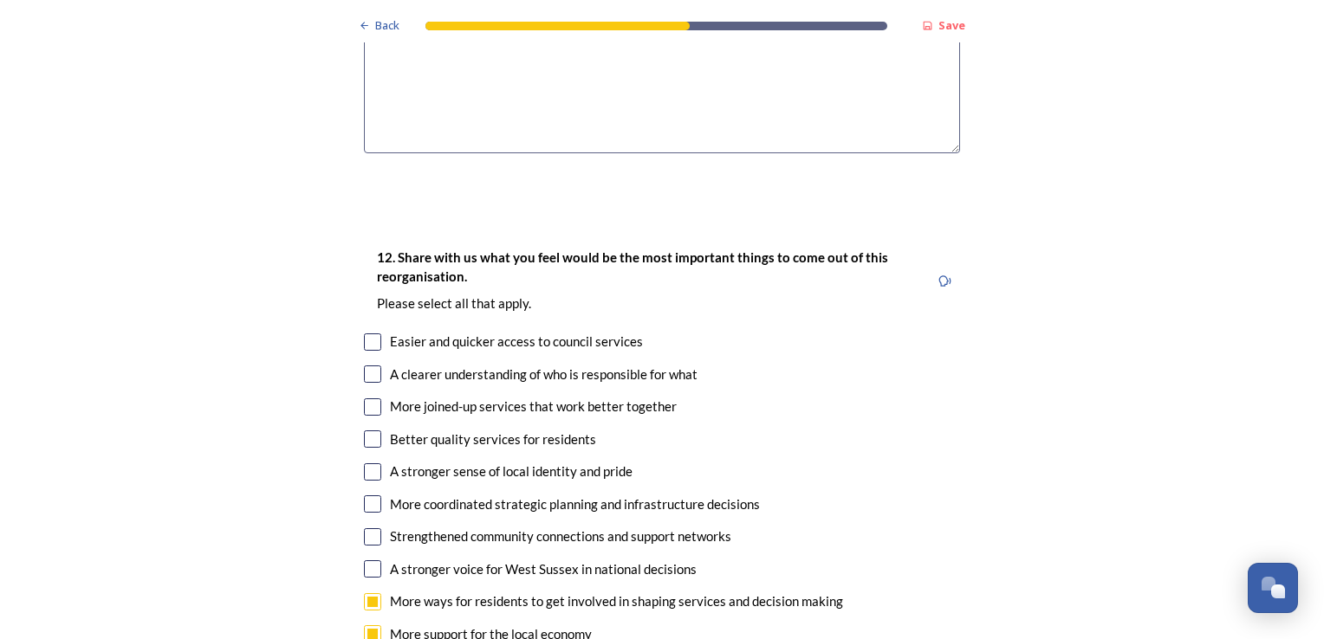
checkbox input "true"
click at [367, 366] on input "checkbox" at bounding box center [372, 374] width 17 height 17
checkbox input "true"
click at [367, 399] on input "checkbox" at bounding box center [372, 407] width 17 height 17
checkbox input "true"
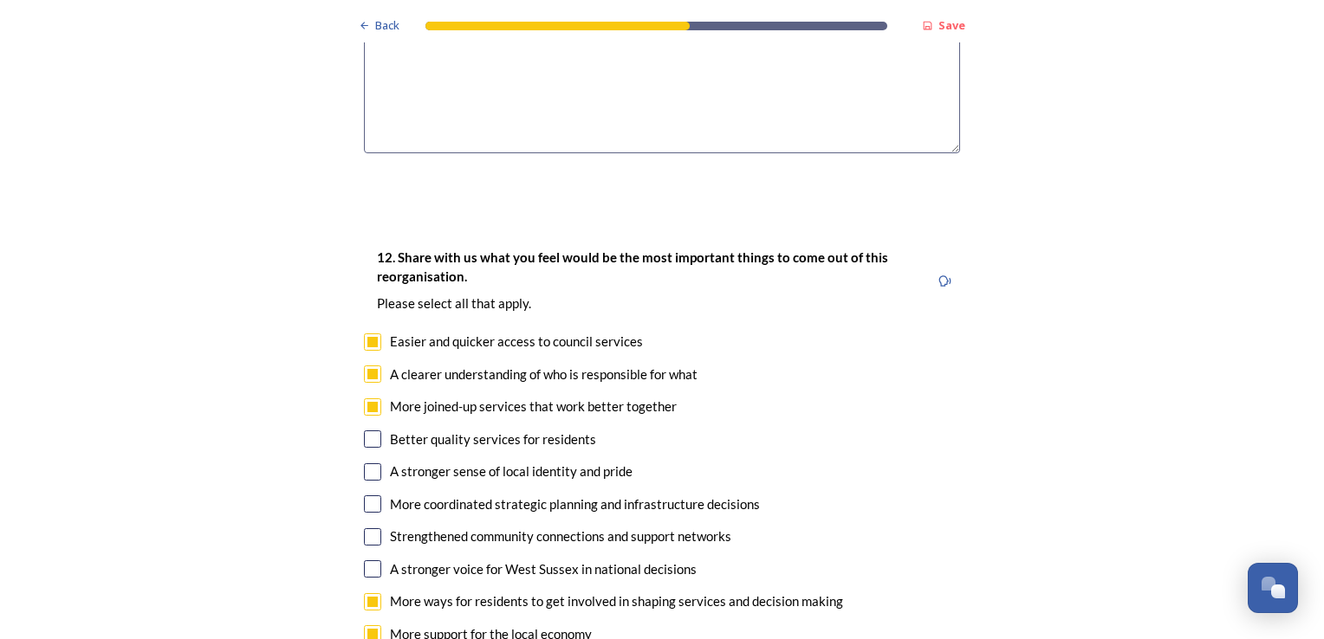
click at [373, 496] on input "checkbox" at bounding box center [372, 504] width 17 height 17
checkbox input "true"
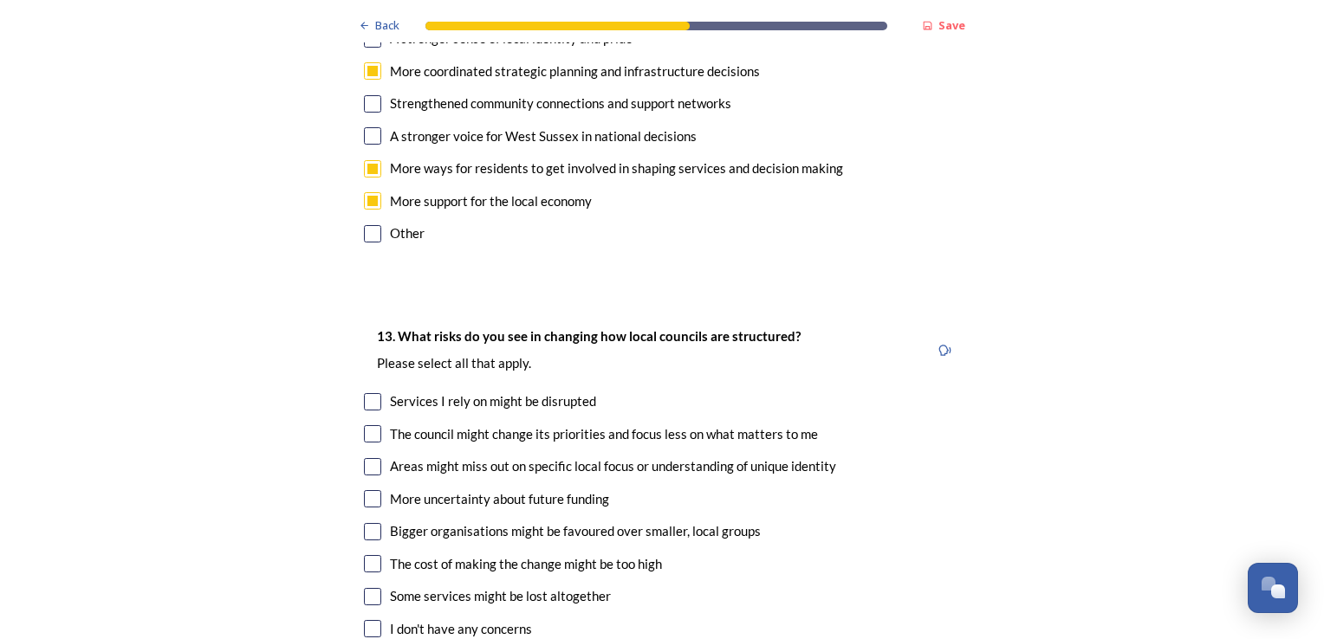
scroll to position [3552, 0]
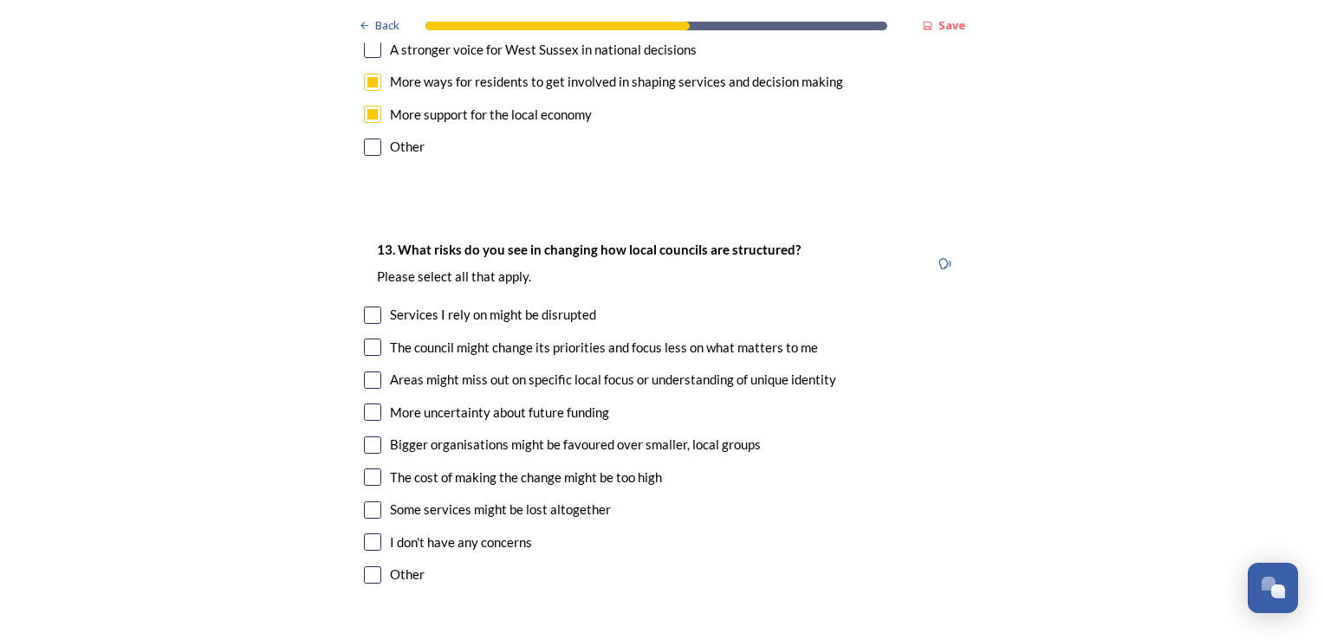
click at [368, 307] on input "checkbox" at bounding box center [372, 315] width 17 height 17
checkbox input "true"
click at [369, 339] on input "checkbox" at bounding box center [372, 347] width 17 height 17
checkbox input "true"
click at [367, 372] on input "checkbox" at bounding box center [372, 380] width 17 height 17
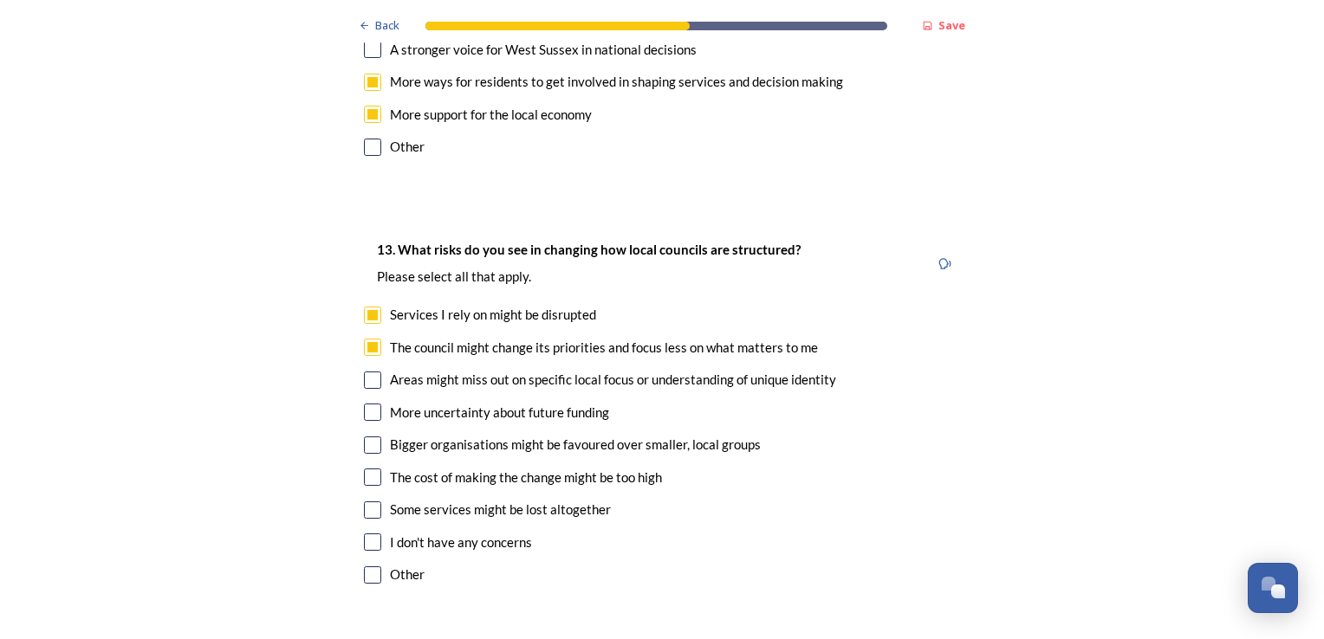
checkbox input "true"
click at [374, 435] on div "Bigger organisations might be favoured over smaller, local groups" at bounding box center [662, 445] width 596 height 20
checkbox input "true"
click at [373, 469] on input "checkbox" at bounding box center [372, 477] width 17 height 17
checkbox input "true"
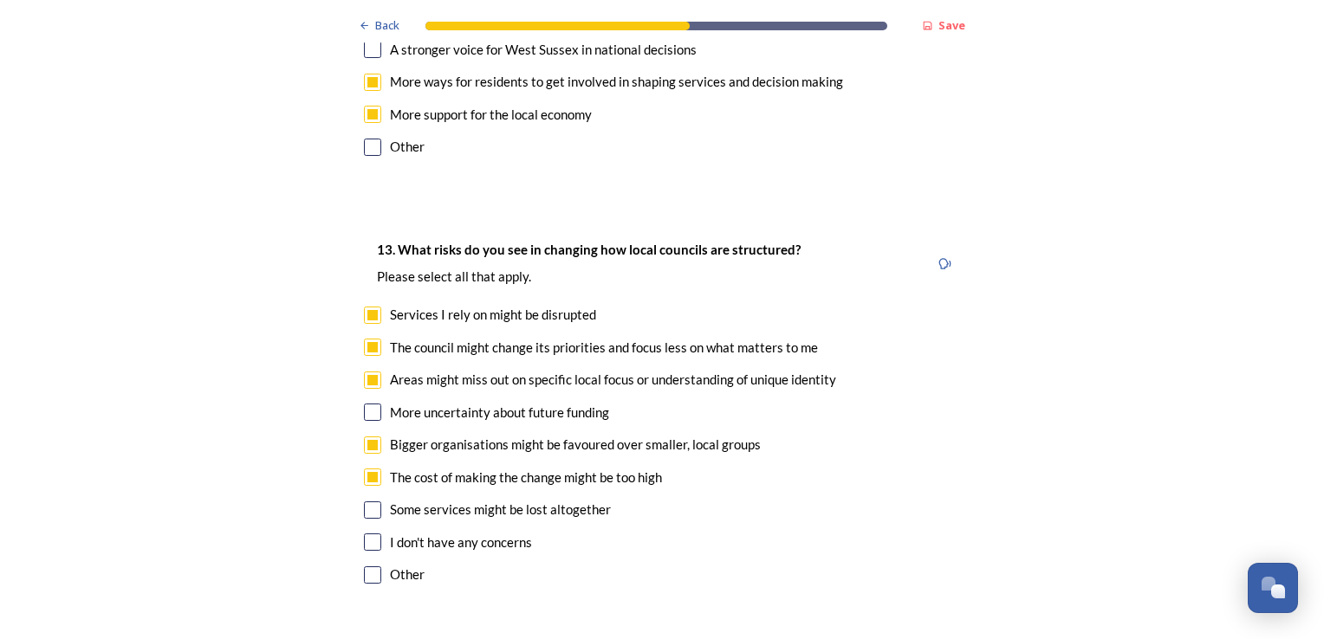
click at [373, 502] on input "checkbox" at bounding box center [372, 510] width 17 height 17
checkbox input "true"
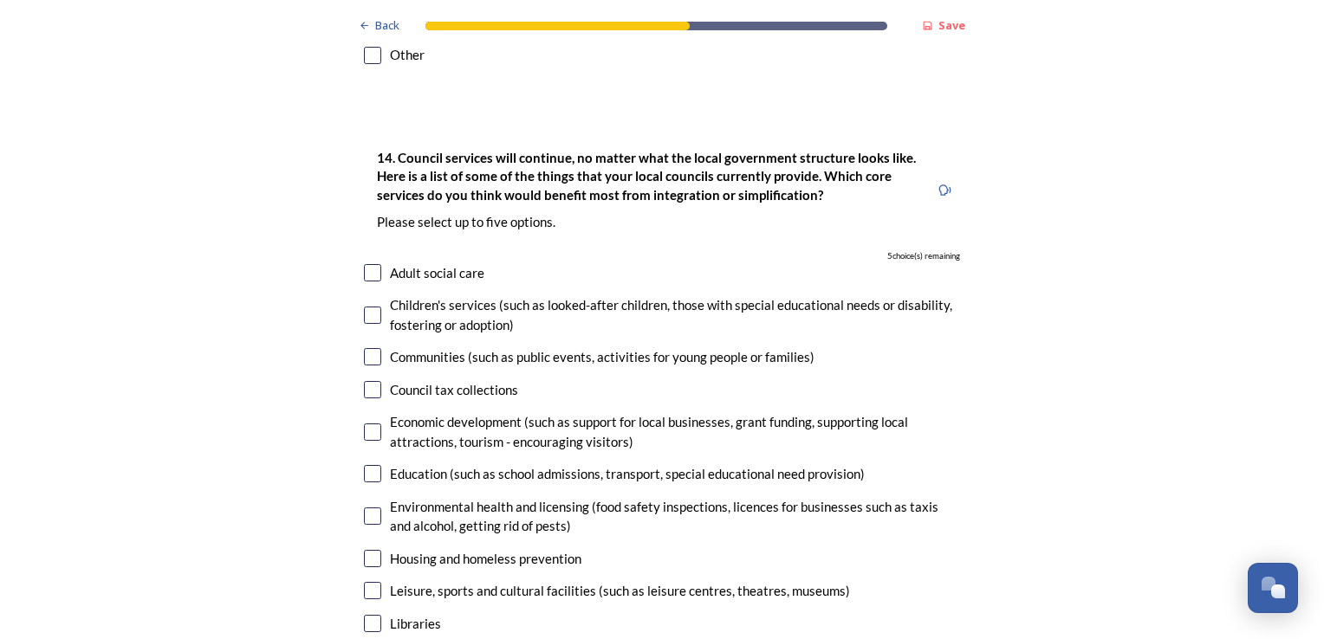
scroll to position [4159, 0]
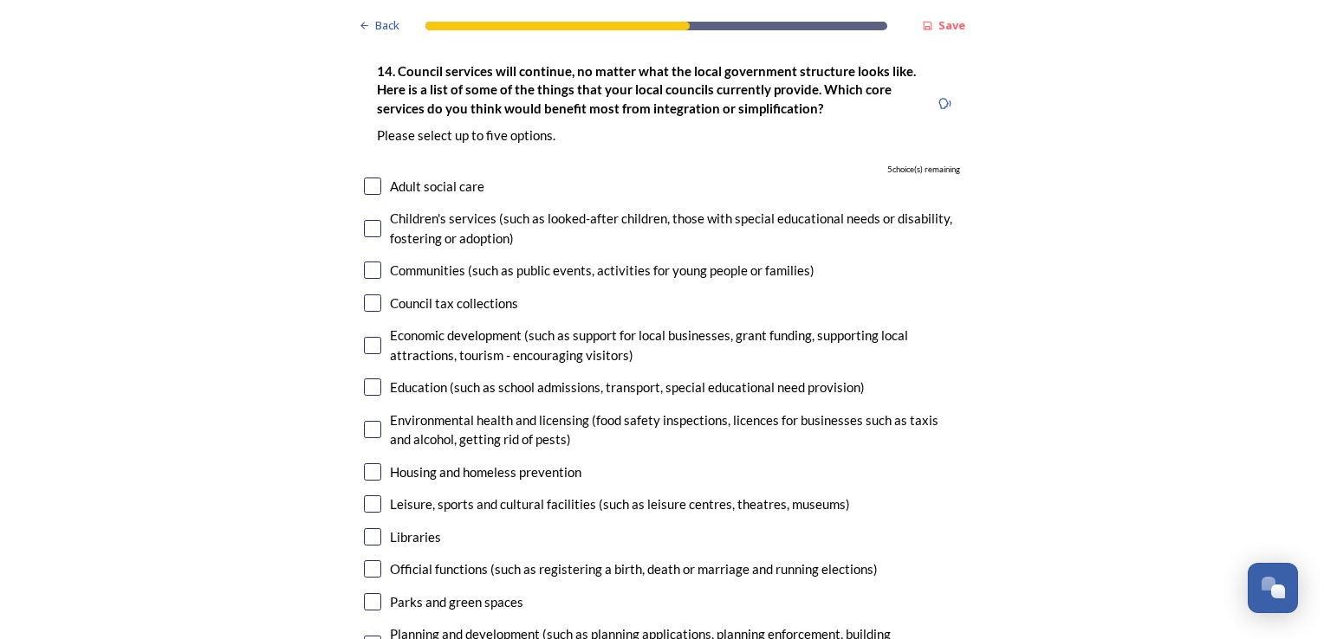
click at [367, 337] on input "checkbox" at bounding box center [372, 345] width 17 height 17
checkbox input "true"
click at [364, 464] on input "checkbox" at bounding box center [372, 472] width 17 height 17
checkbox input "true"
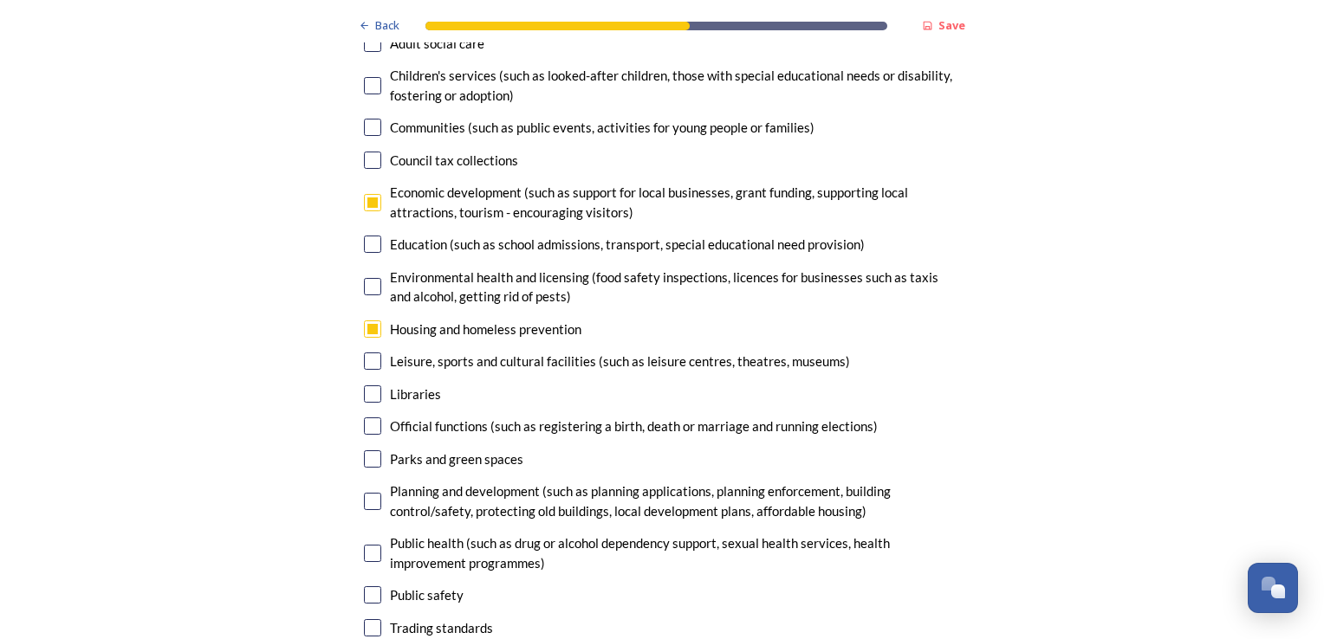
scroll to position [4332, 0]
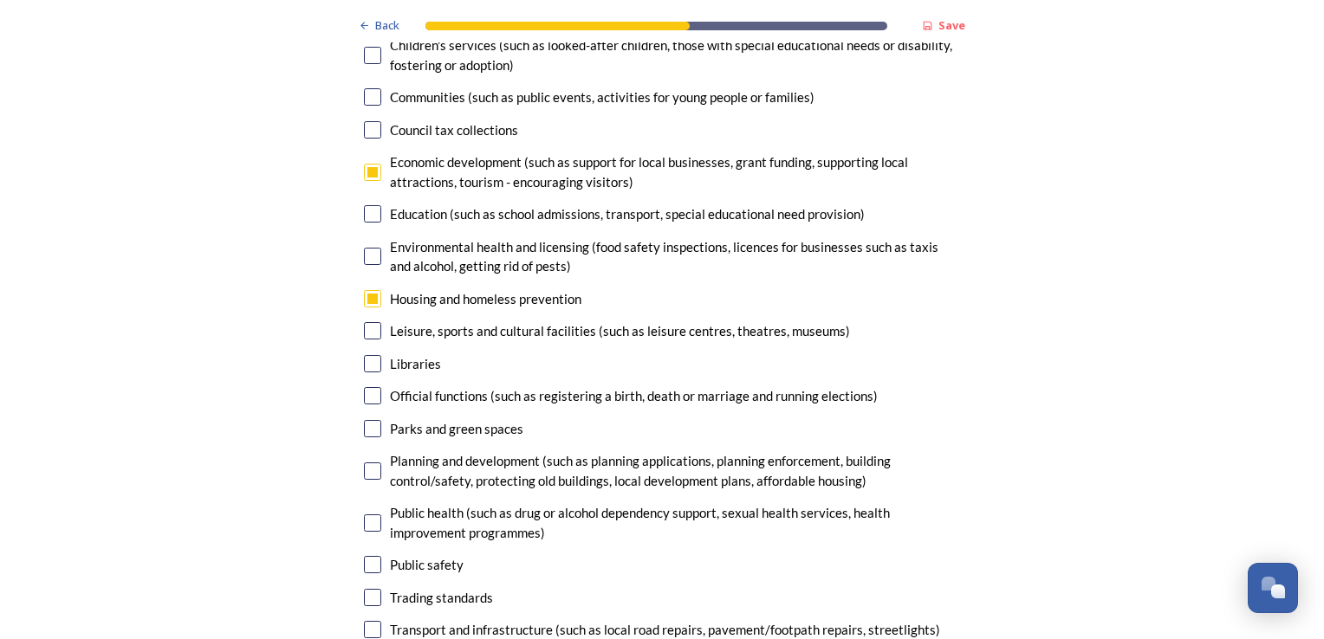
click at [367, 420] on input "checkbox" at bounding box center [372, 428] width 17 height 17
checkbox input "true"
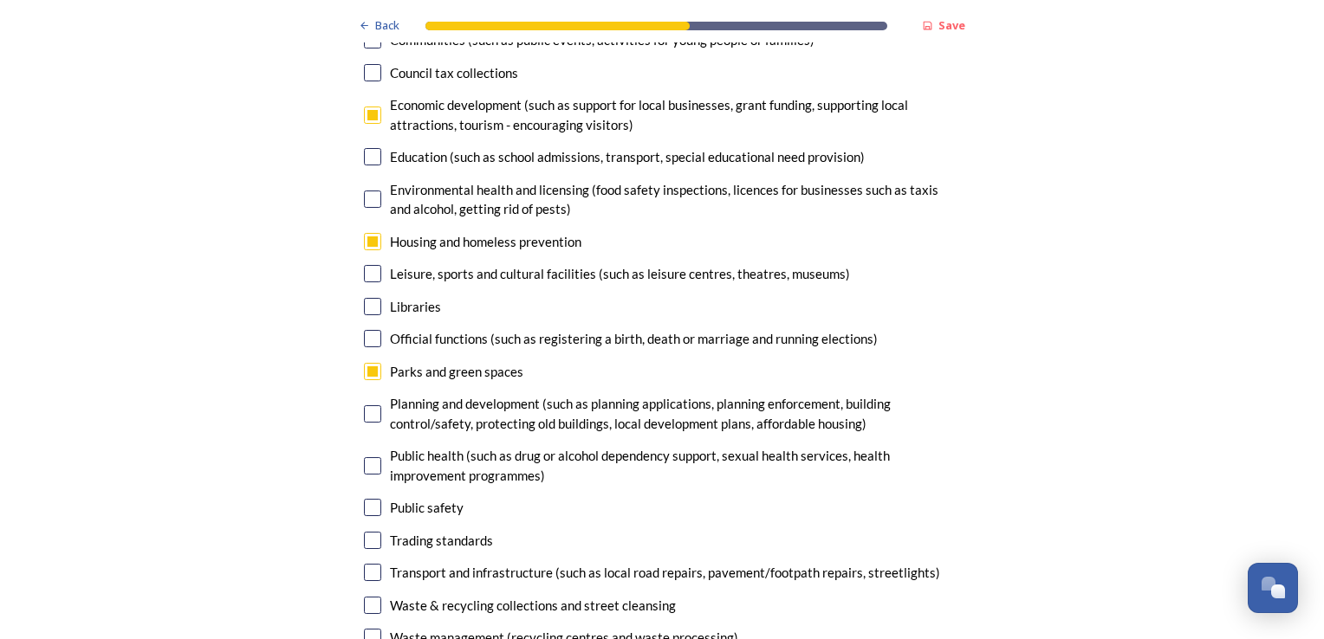
scroll to position [4419, 0]
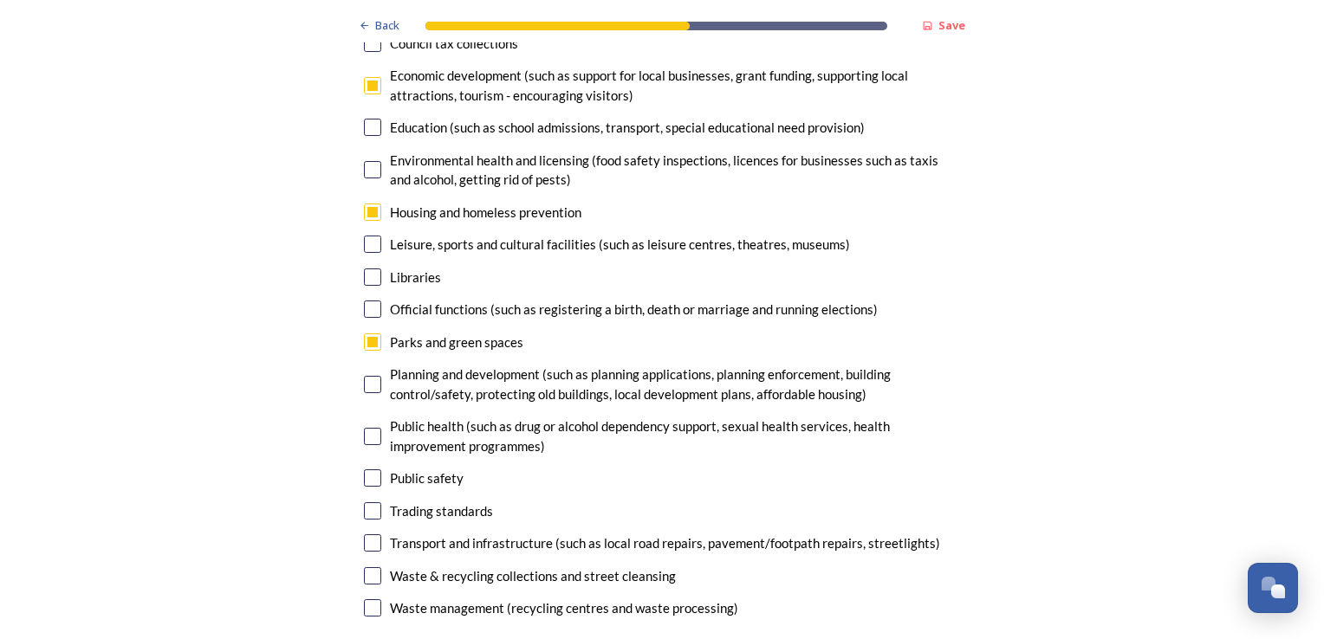
click at [373, 535] on input "checkbox" at bounding box center [372, 543] width 17 height 17
checkbox input "true"
click at [367, 376] on input "checkbox" at bounding box center [372, 384] width 17 height 17
checkbox input "true"
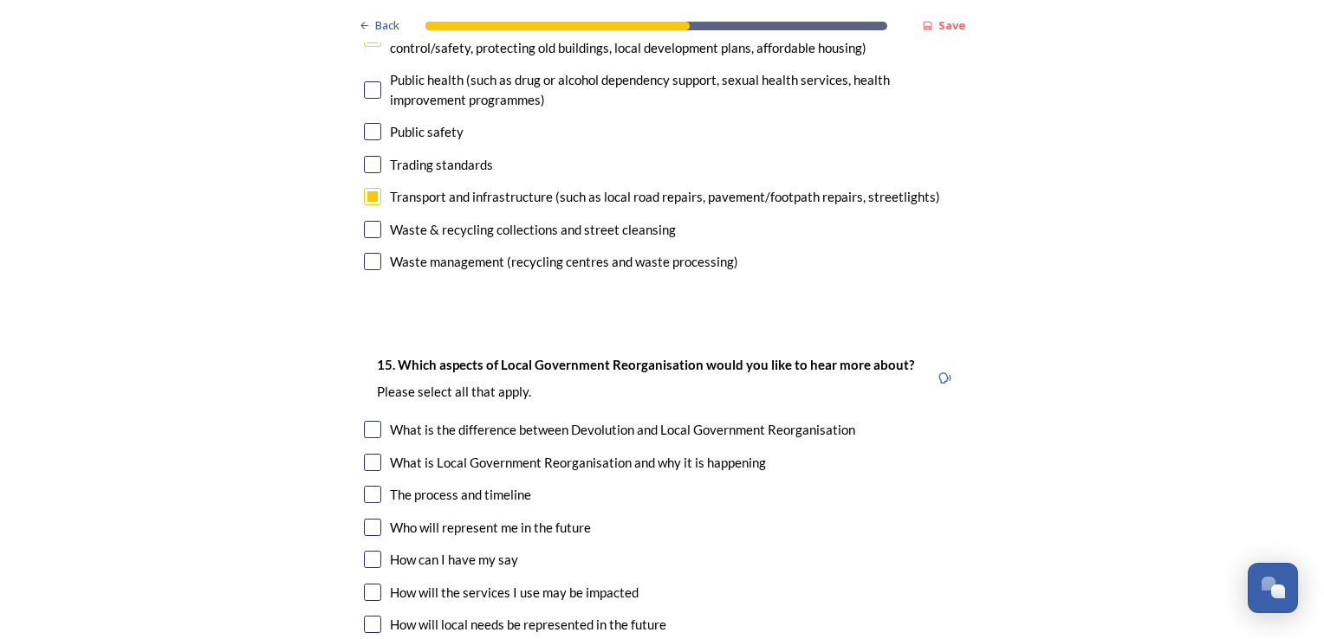
scroll to position [4852, 0]
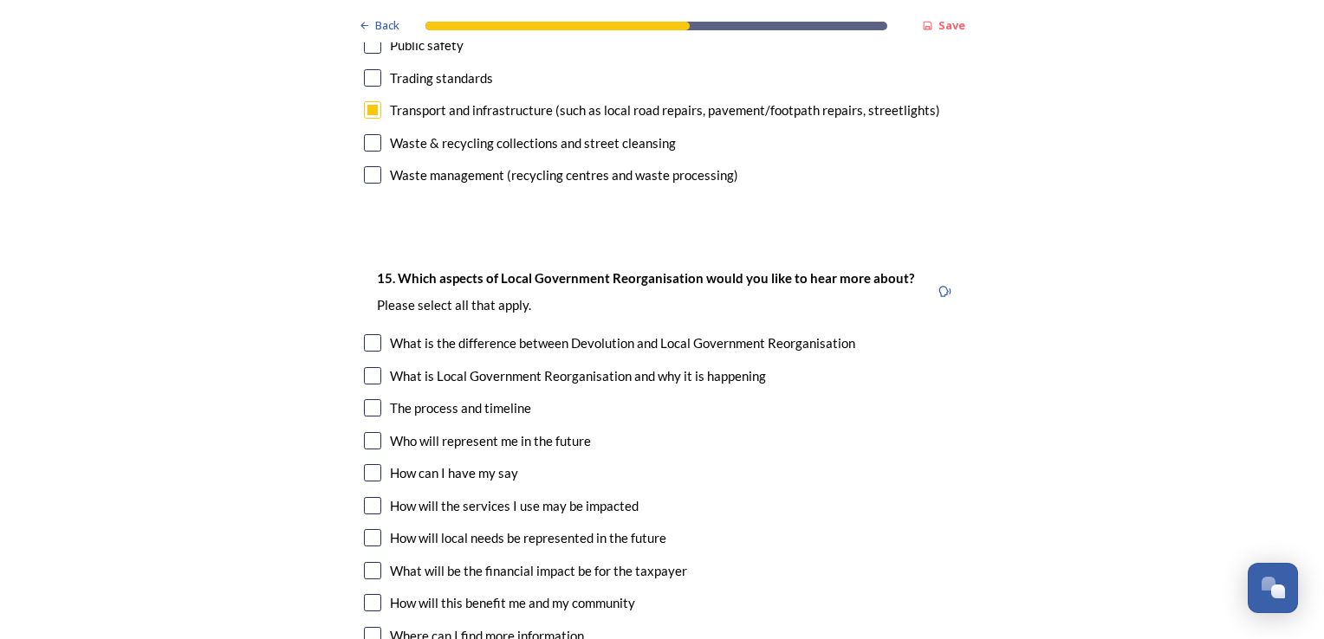
click at [367, 334] on input "checkbox" at bounding box center [372, 342] width 17 height 17
checkbox input "true"
click at [365, 367] on input "checkbox" at bounding box center [372, 375] width 17 height 17
checkbox input "true"
click at [367, 399] on input "checkbox" at bounding box center [372, 407] width 17 height 17
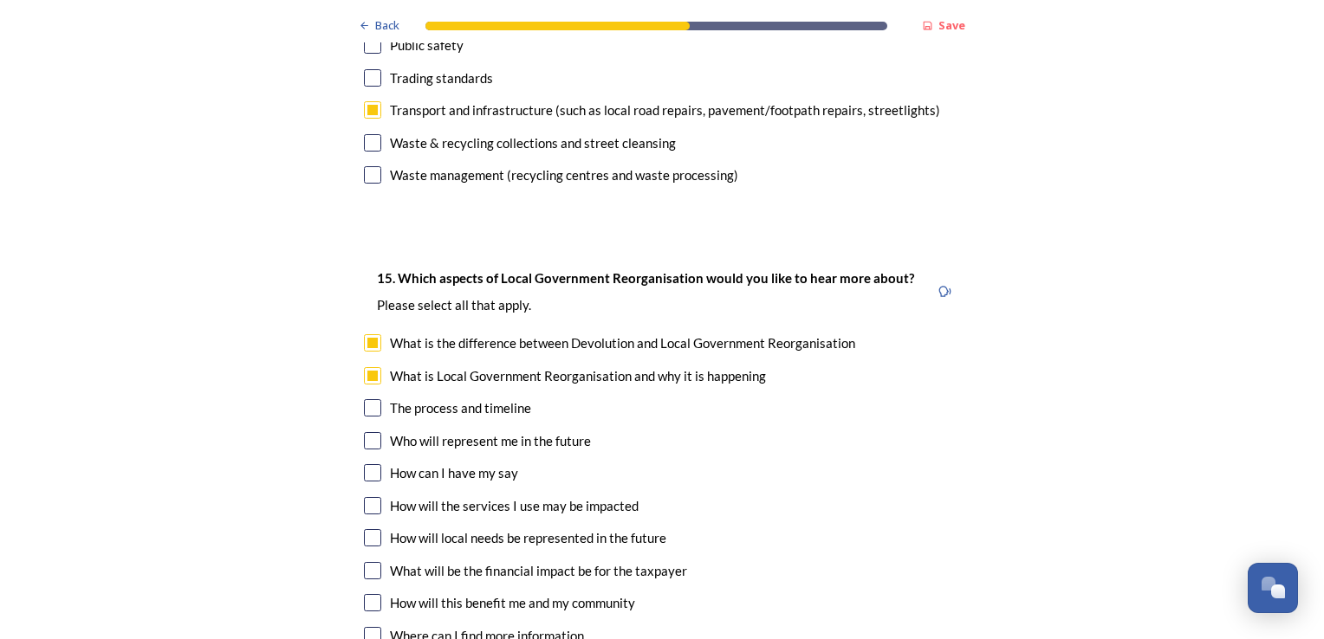
checkbox input "true"
click at [369, 562] on input "checkbox" at bounding box center [372, 570] width 17 height 17
checkbox input "true"
click at [370, 594] on input "checkbox" at bounding box center [372, 602] width 17 height 17
checkbox input "true"
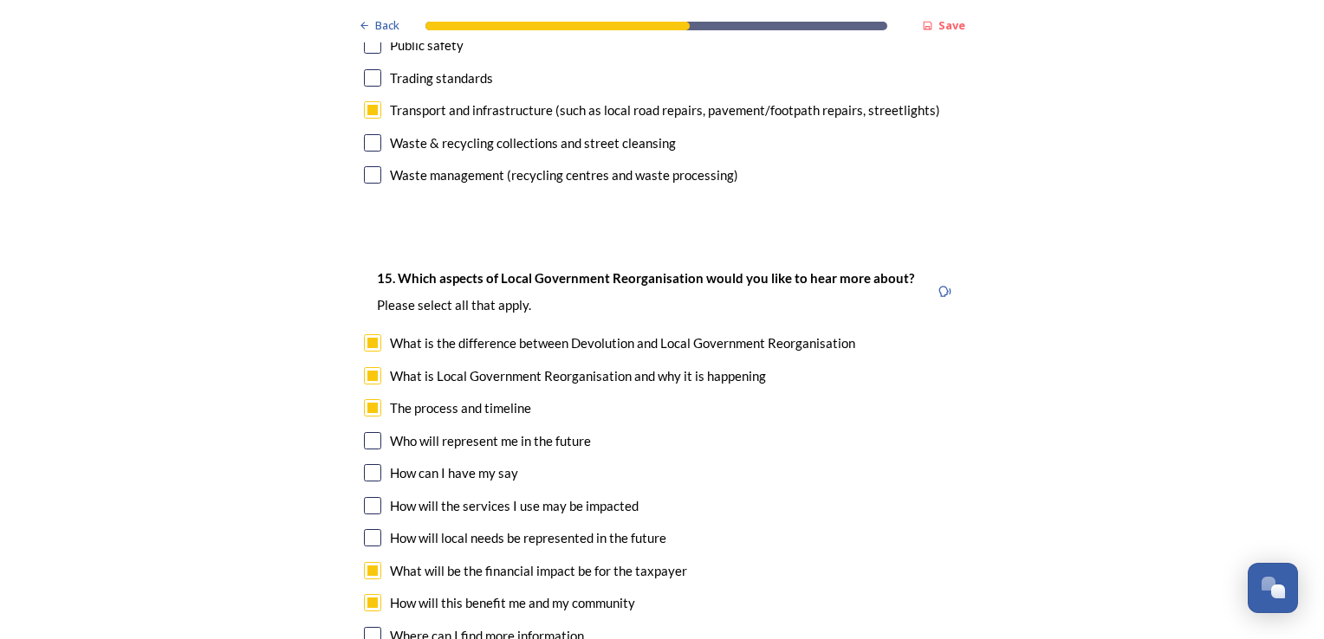
click at [371, 627] on input "checkbox" at bounding box center [372, 635] width 17 height 17
checkbox input "true"
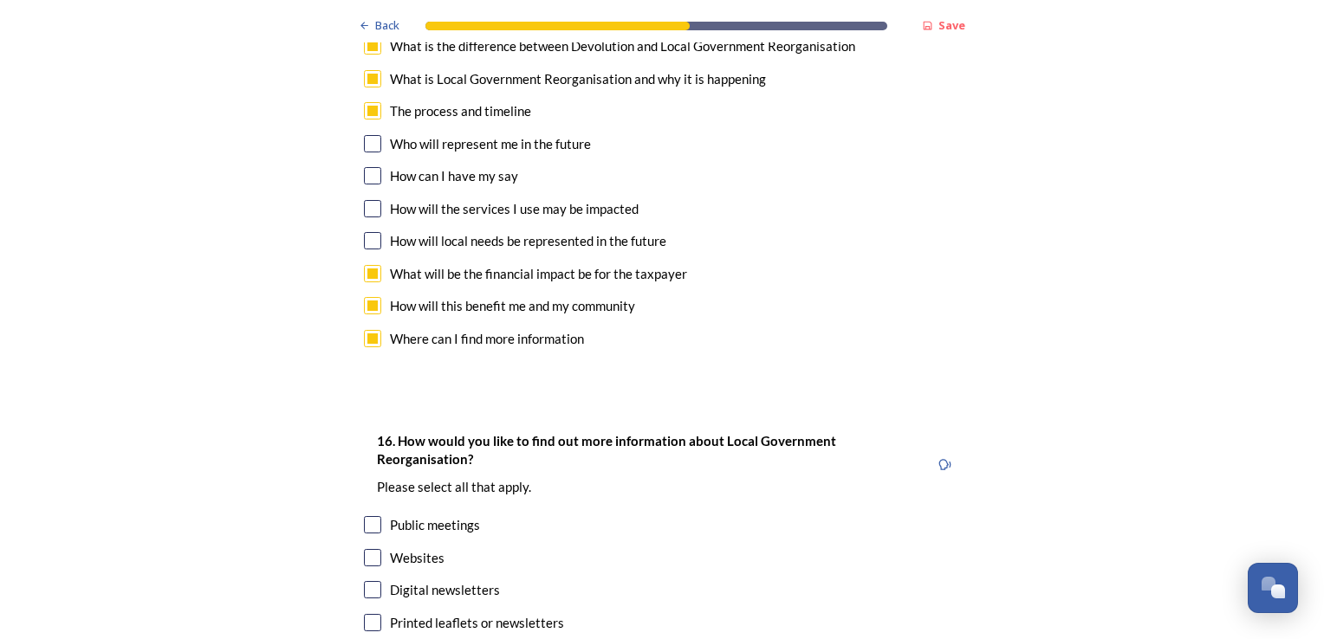
scroll to position [5199, 0]
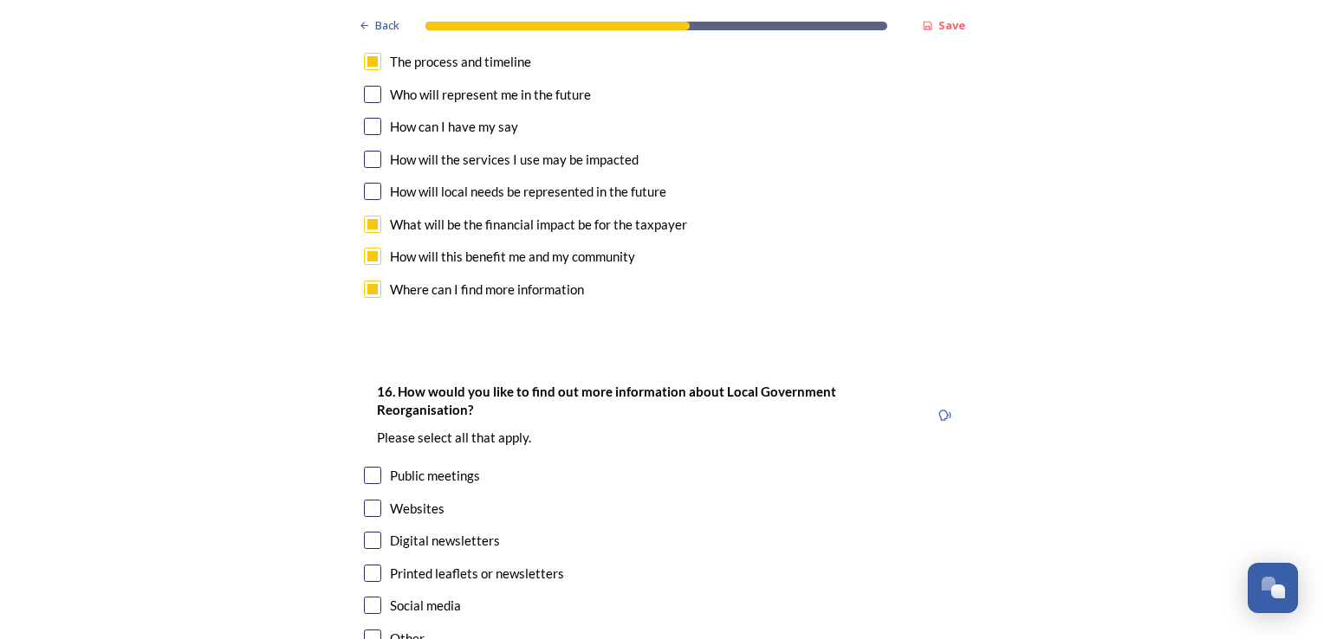
click at [368, 467] on input "checkbox" at bounding box center [372, 475] width 17 height 17
checkbox input "true"
click at [367, 500] on input "checkbox" at bounding box center [372, 508] width 17 height 17
checkbox input "true"
click at [374, 532] on input "checkbox" at bounding box center [372, 540] width 17 height 17
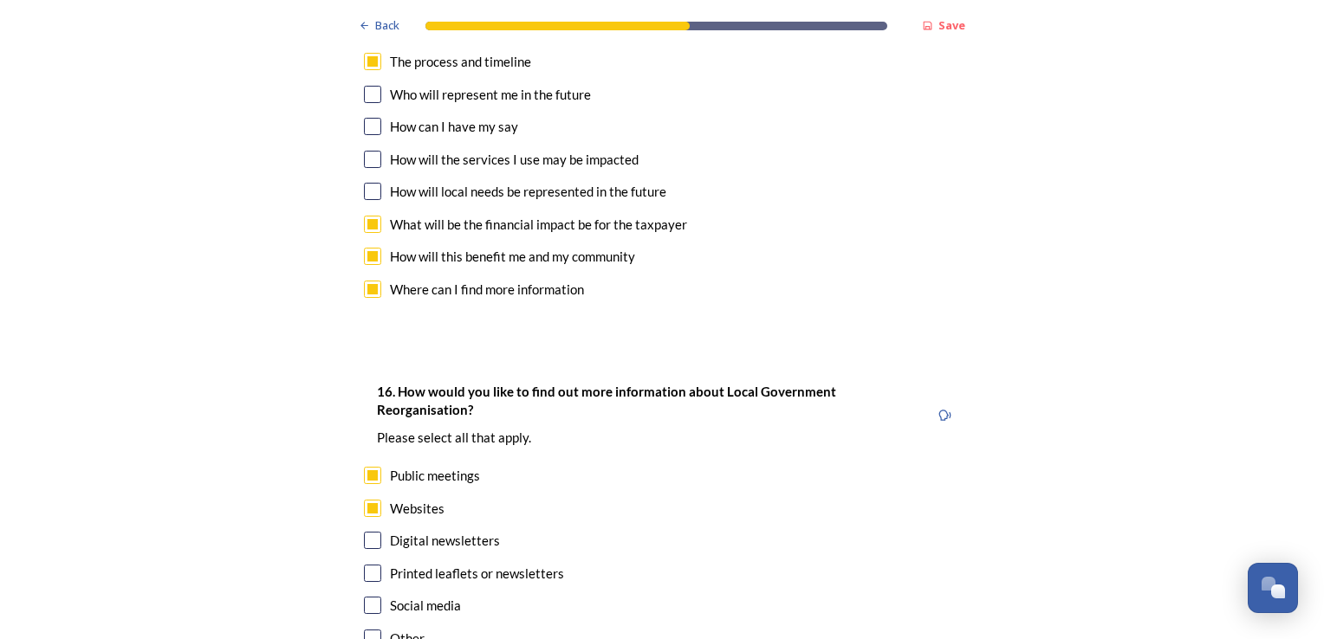
checkbox input "true"
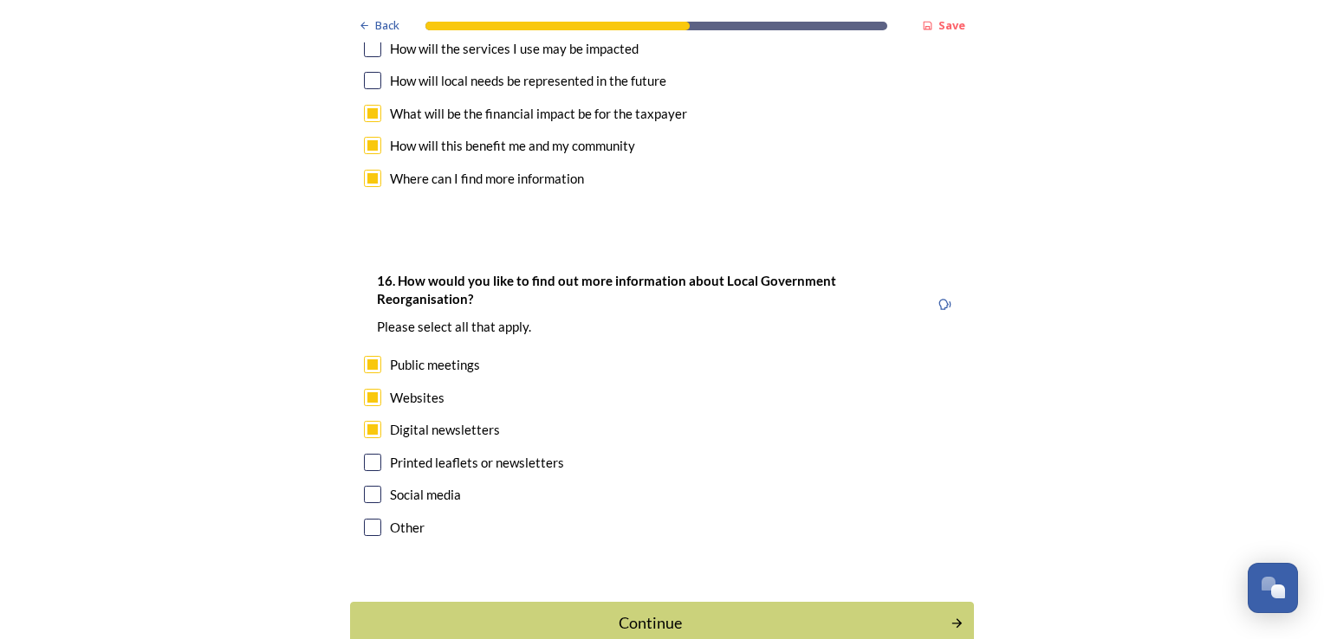
scroll to position [5323, 0]
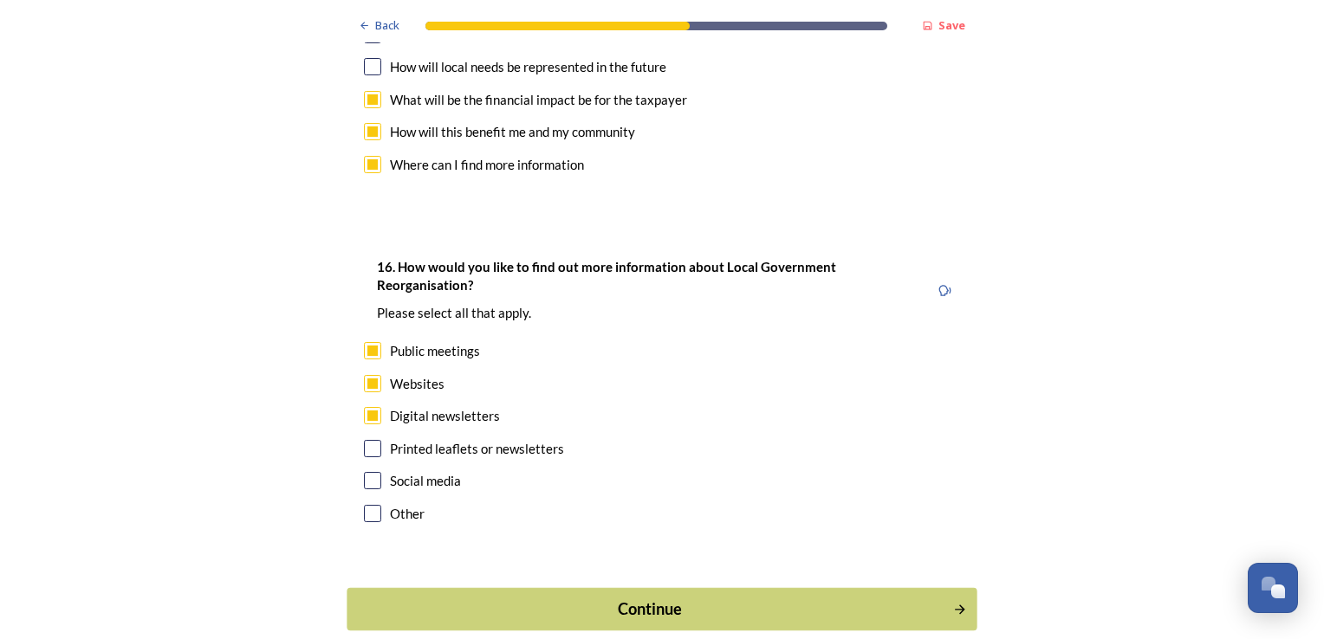
click at [678, 588] on button "Continue" at bounding box center [662, 609] width 630 height 42
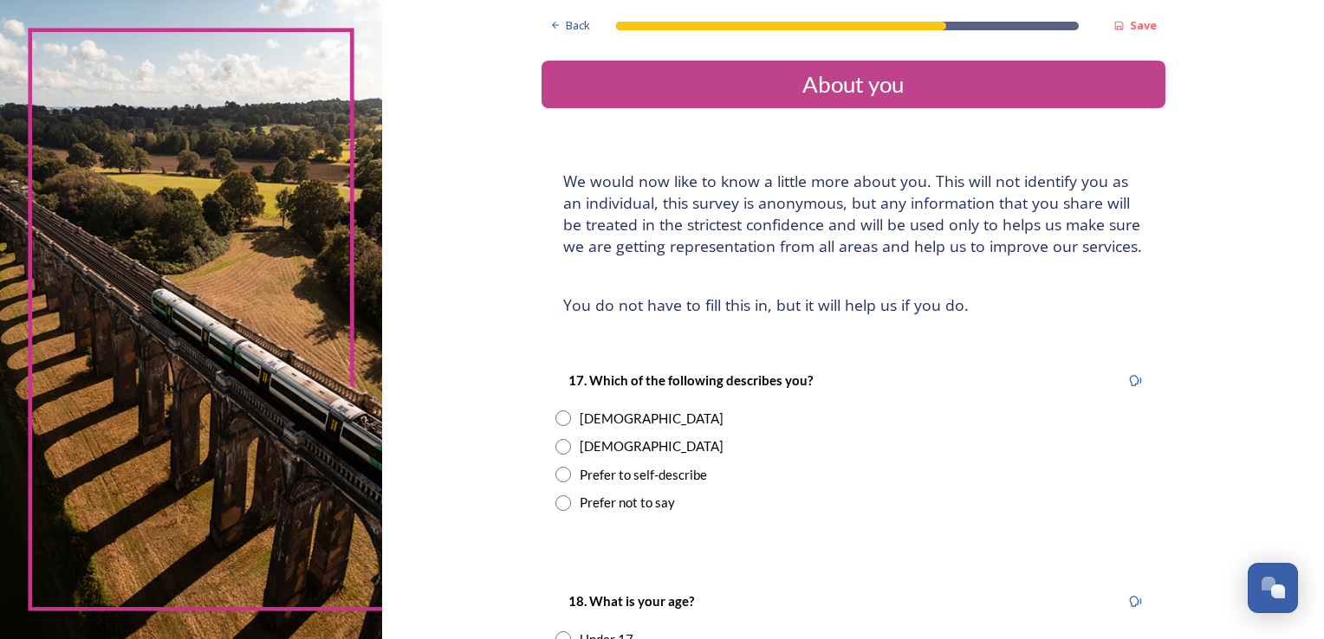
click at [559, 449] on input "radio" at bounding box center [563, 447] width 16 height 16
radio input "true"
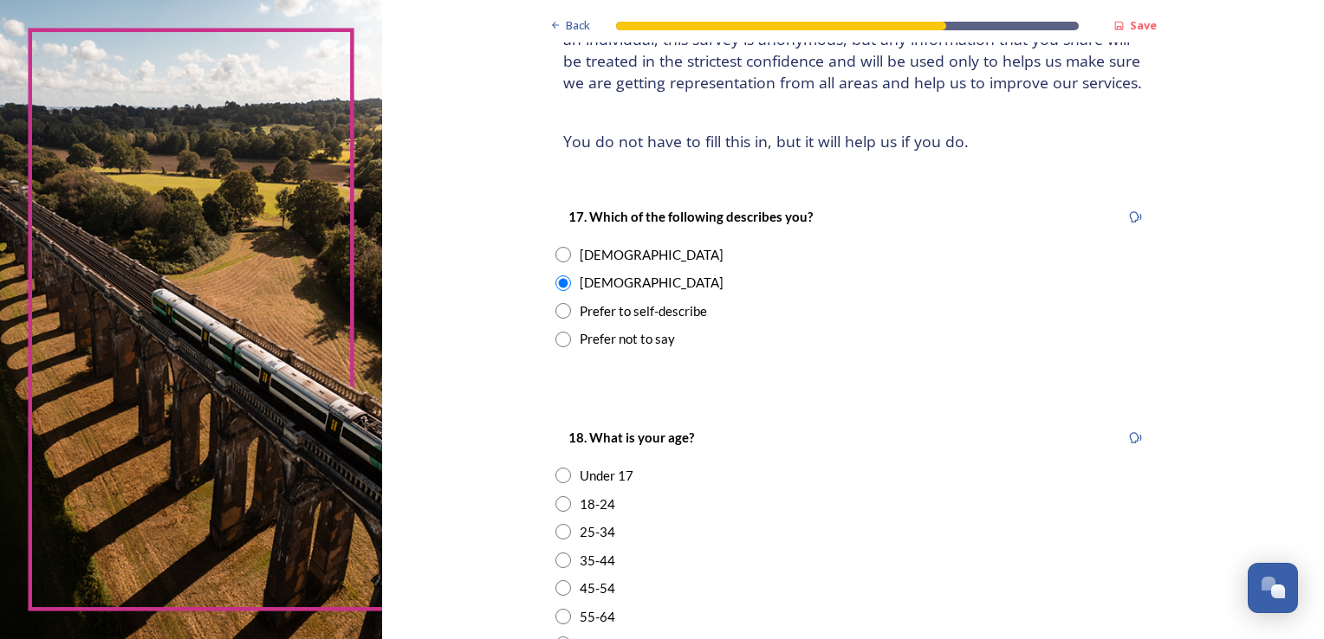
scroll to position [260, 0]
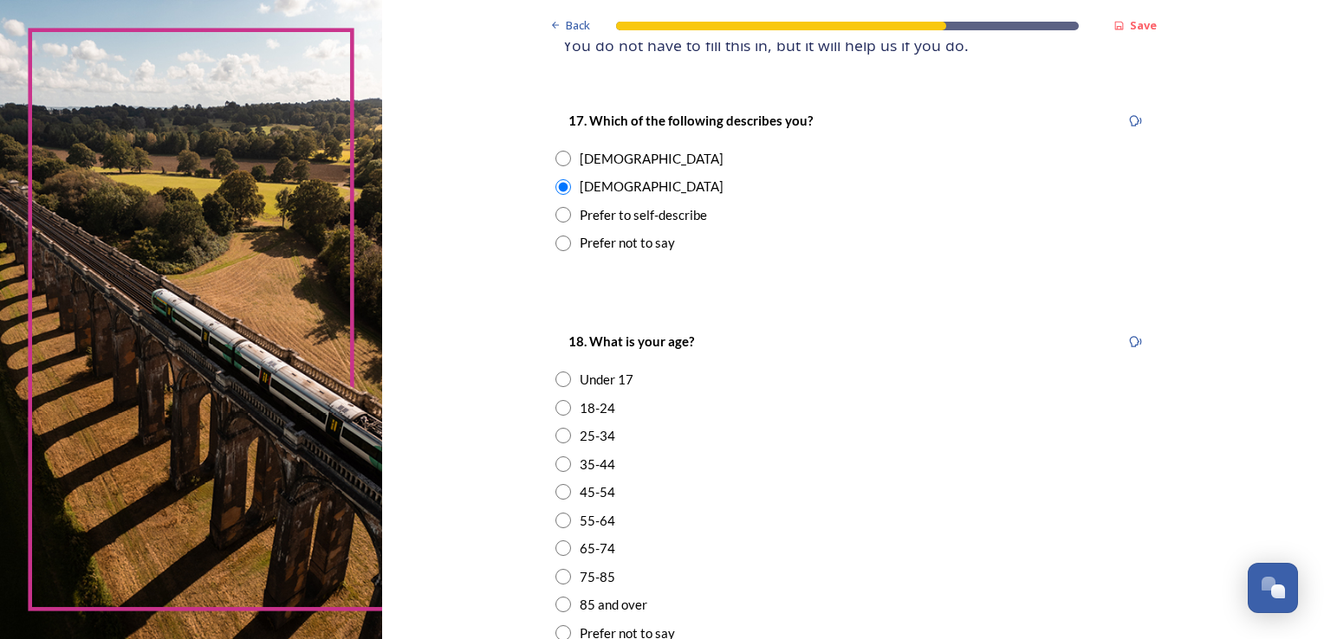
click at [555, 544] on input "radio" at bounding box center [563, 549] width 16 height 16
radio input "true"
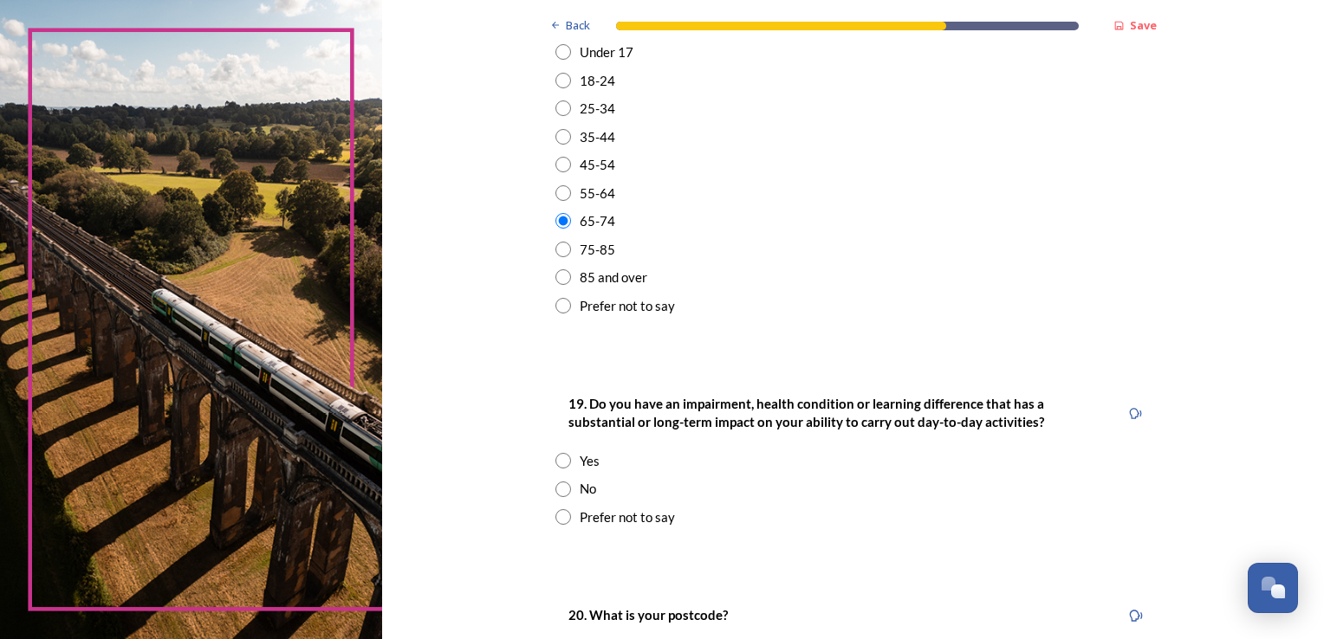
scroll to position [607, 0]
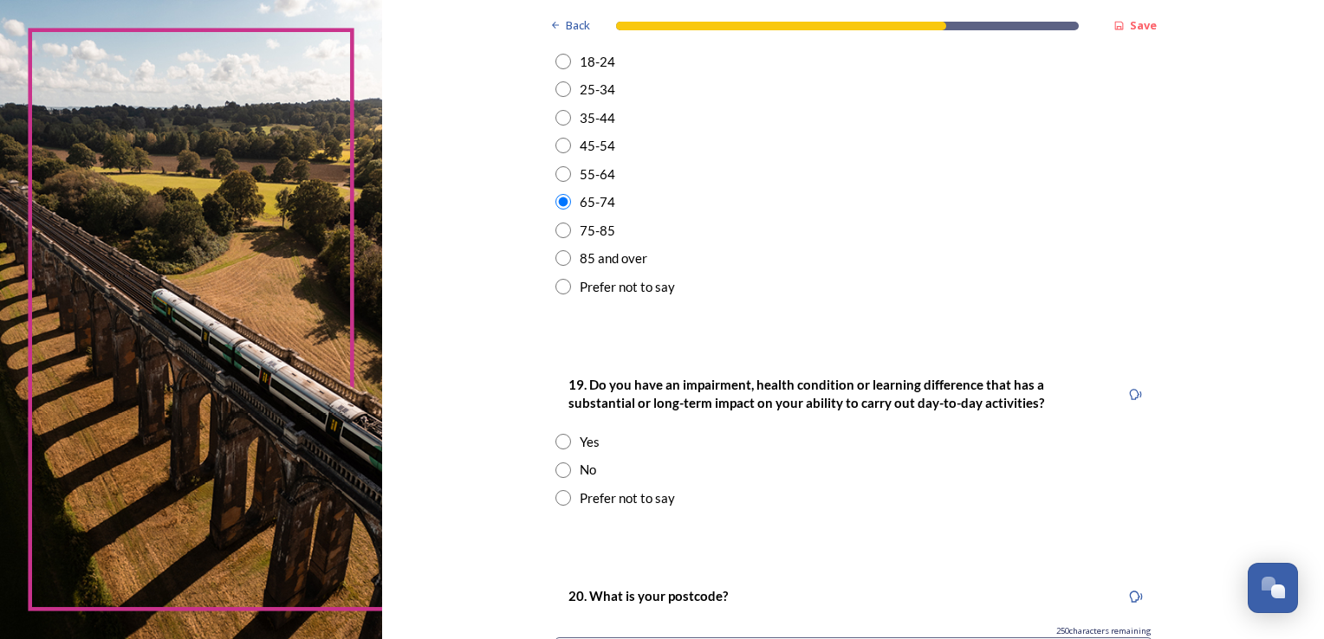
click at [555, 473] on input "radio" at bounding box center [563, 471] width 16 height 16
radio input "true"
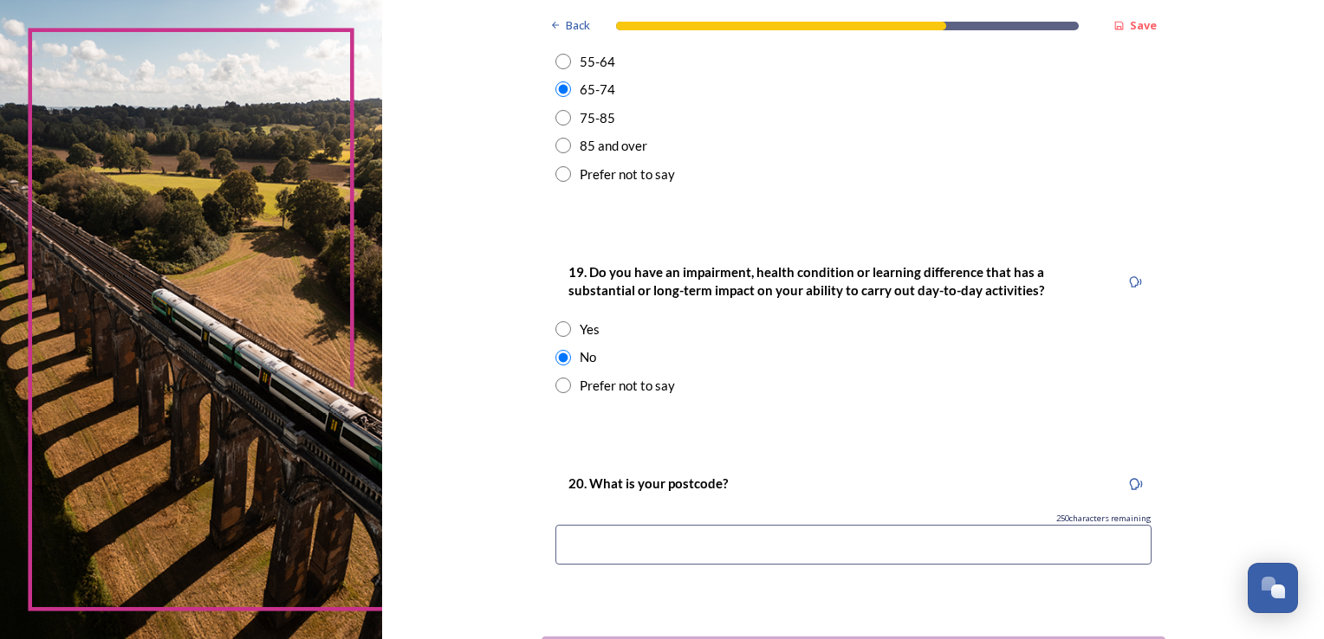
scroll to position [859, 0]
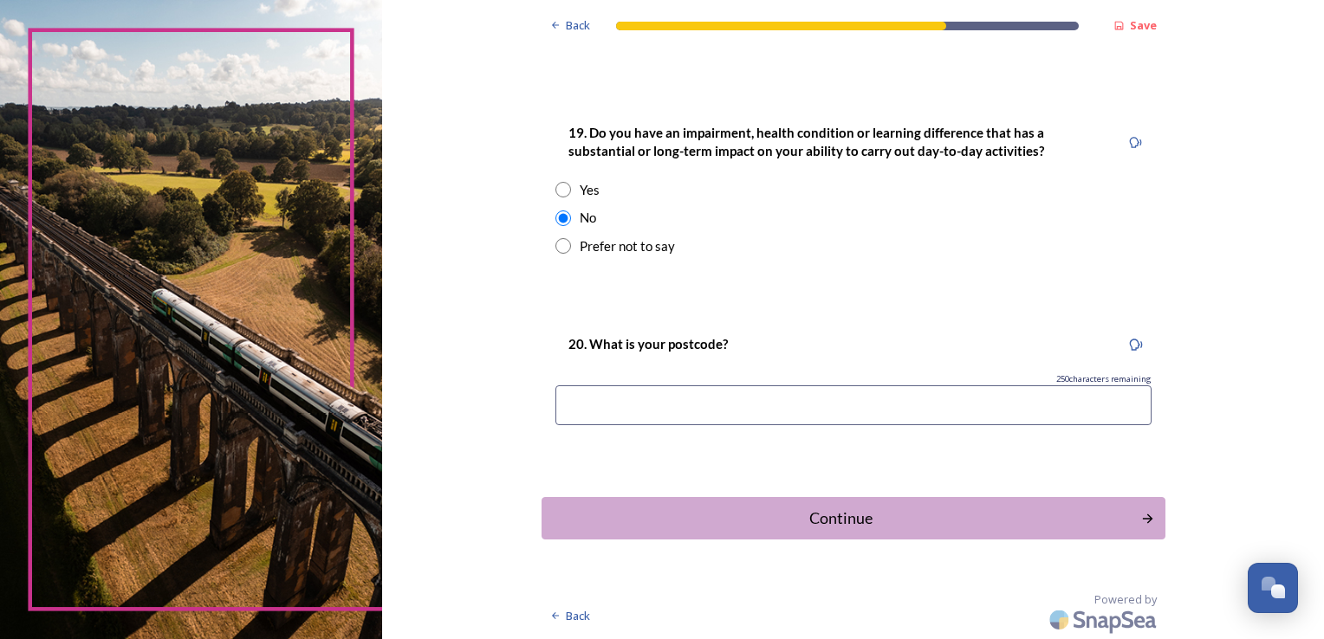
click at [723, 418] on input at bounding box center [853, 406] width 596 height 40
type input "BN43 5HZ"
click at [811, 522] on div "Continue" at bounding box center [841, 518] width 587 height 23
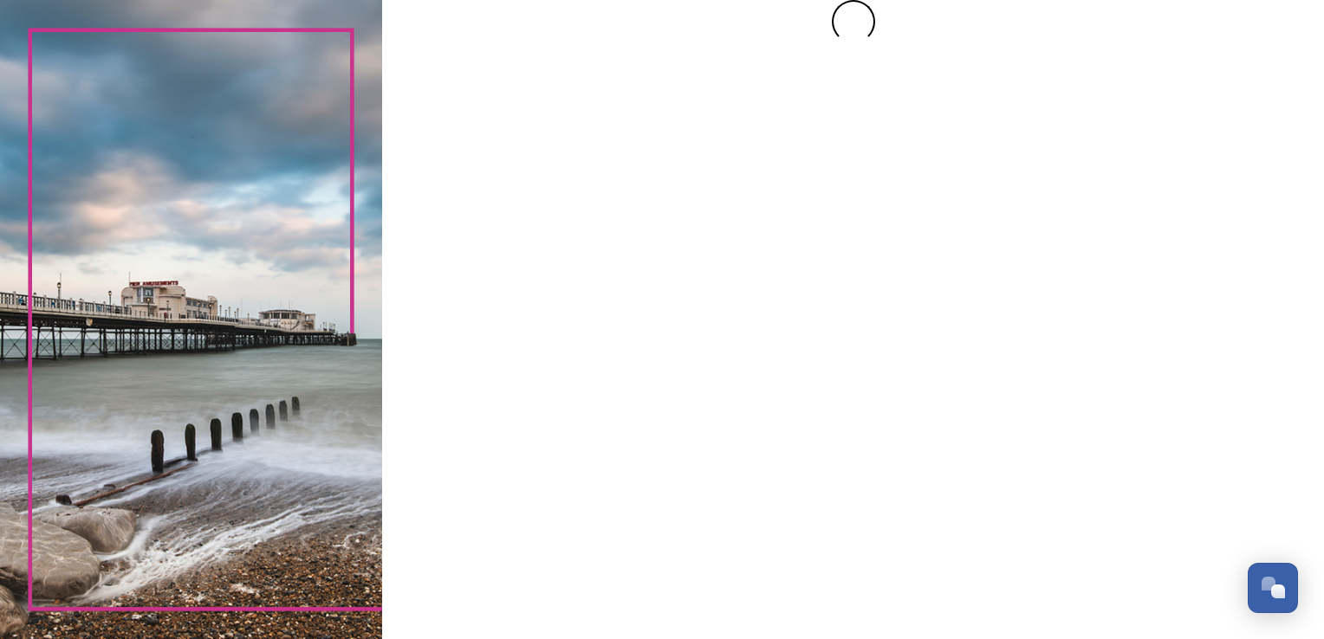
scroll to position [0, 0]
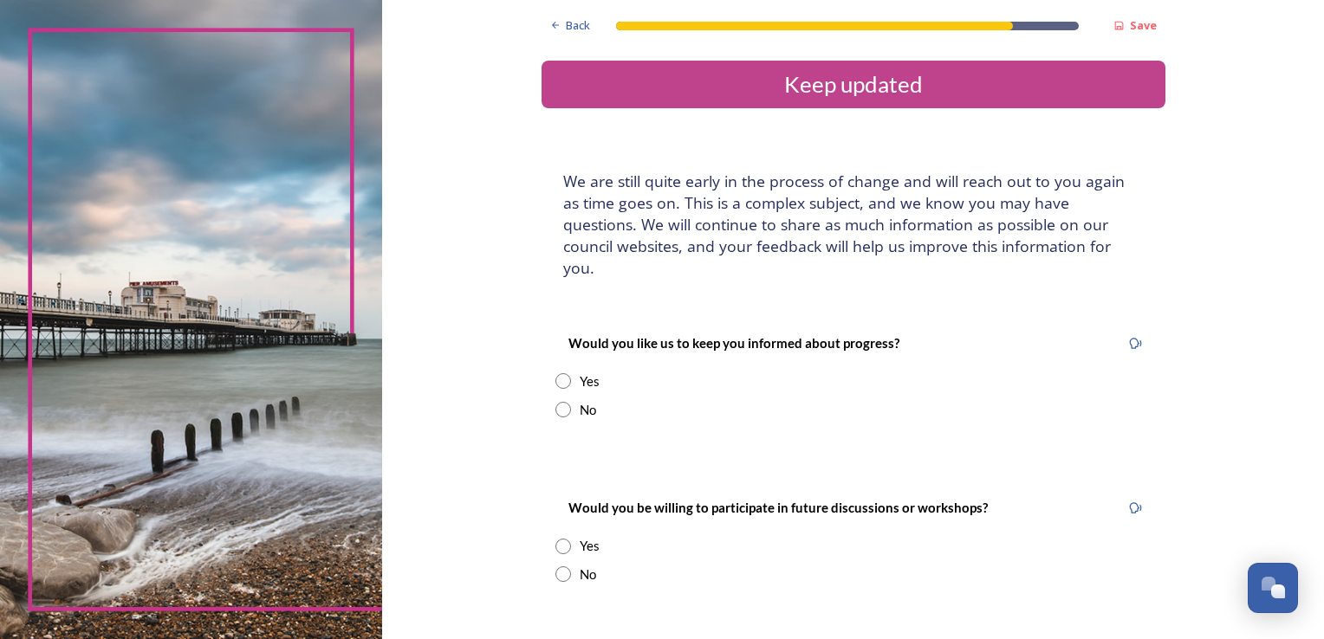
click at [555, 373] on input "radio" at bounding box center [563, 381] width 16 height 16
radio input "true"
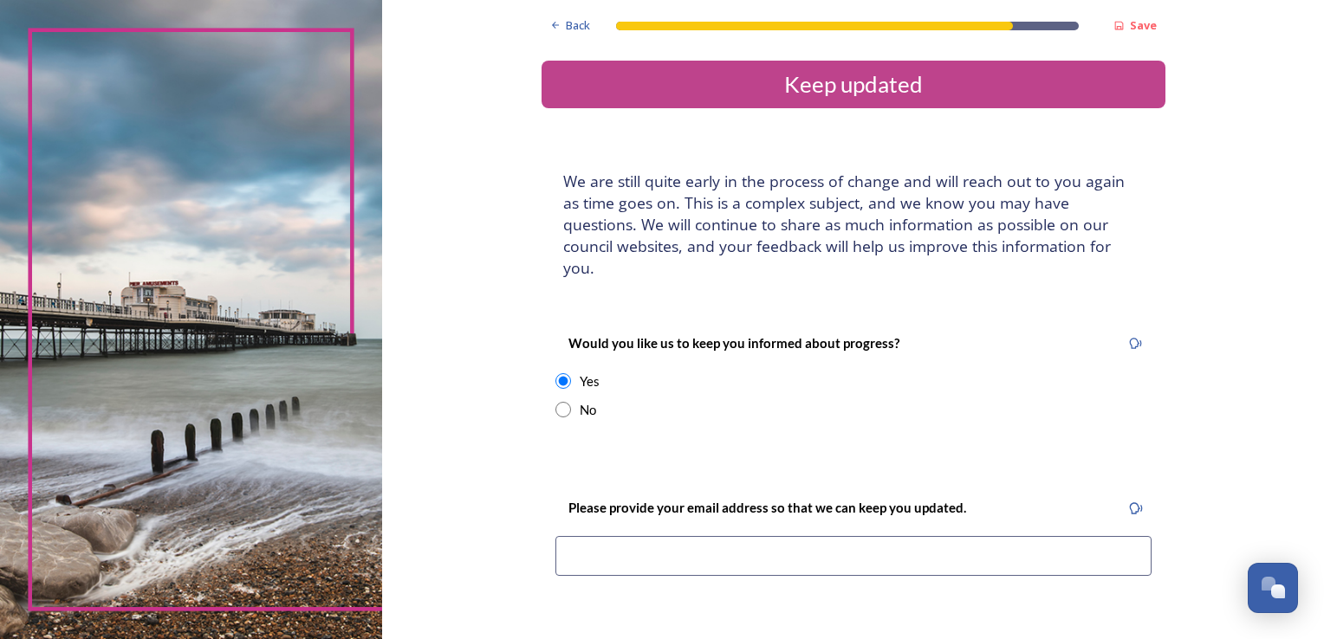
scroll to position [87, 0]
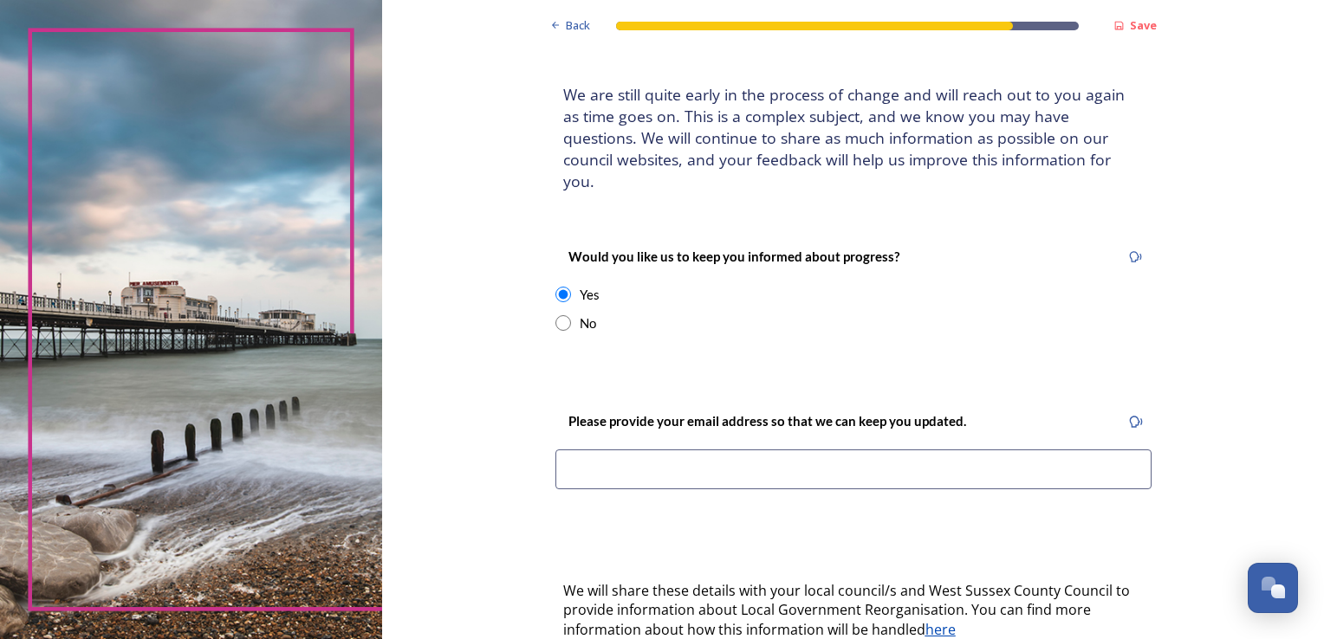
click at [699, 450] on input at bounding box center [853, 470] width 596 height 40
type input "[PERSON_NAME][EMAIL_ADDRESS][DOMAIN_NAME]"
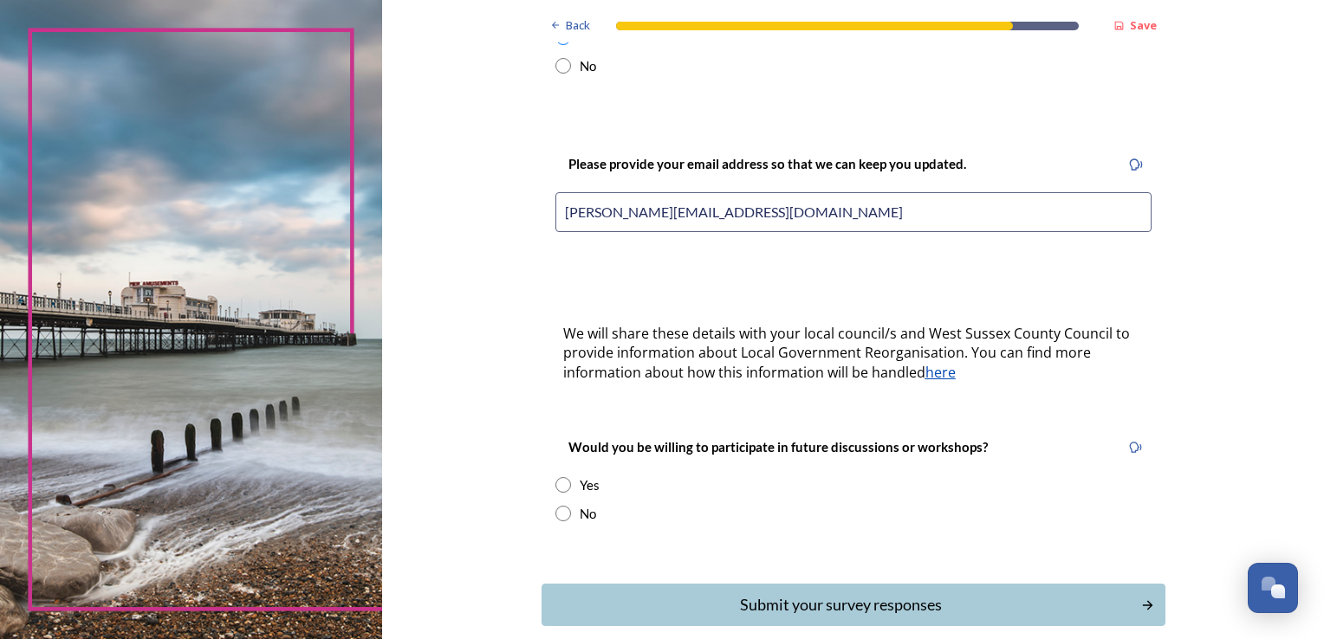
scroll to position [347, 0]
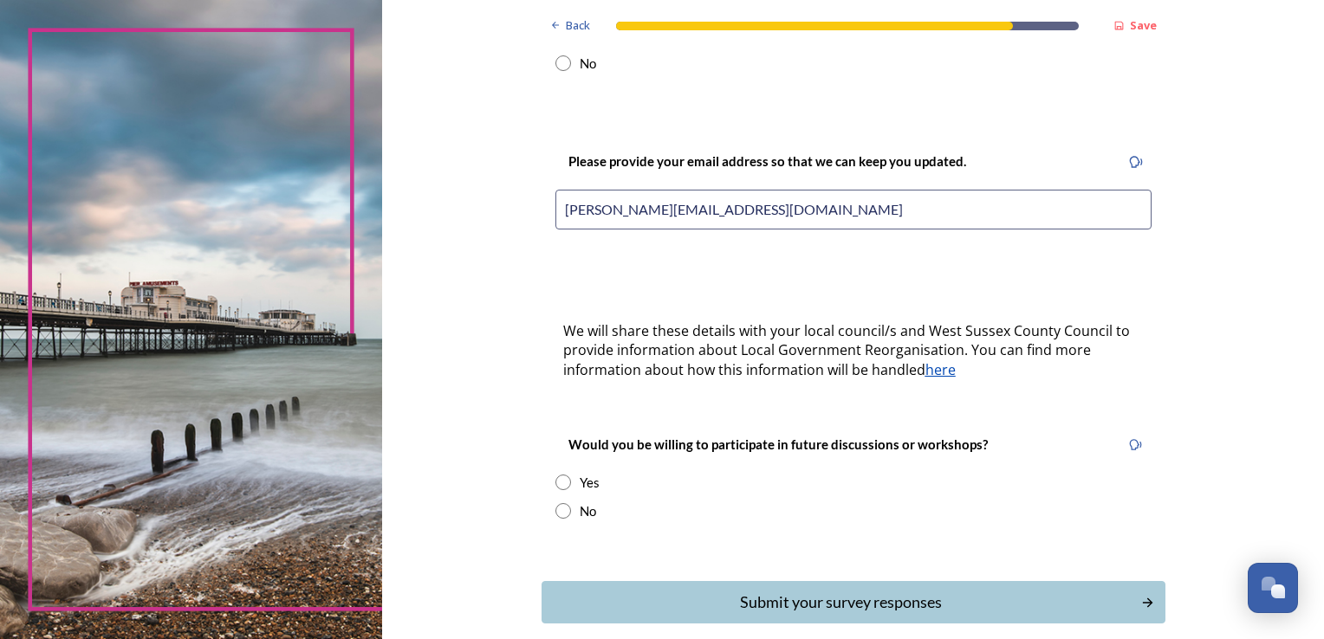
click at [560, 475] on input "radio" at bounding box center [563, 483] width 16 height 16
radio input "true"
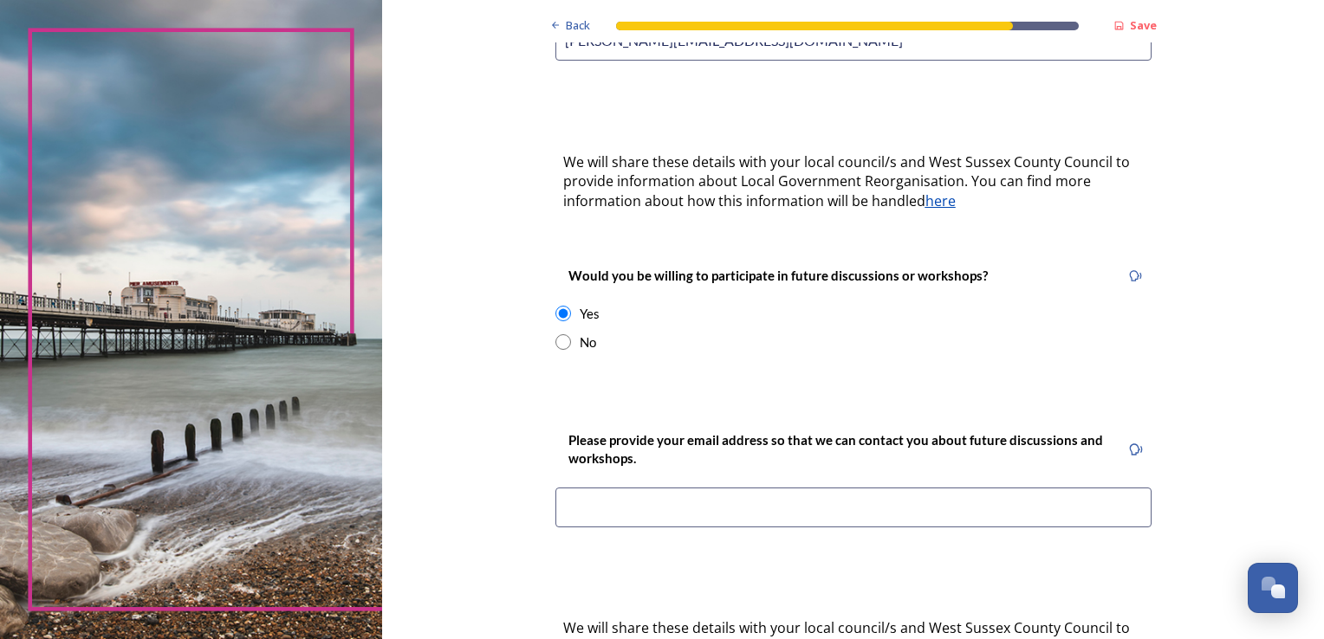
scroll to position [520, 0]
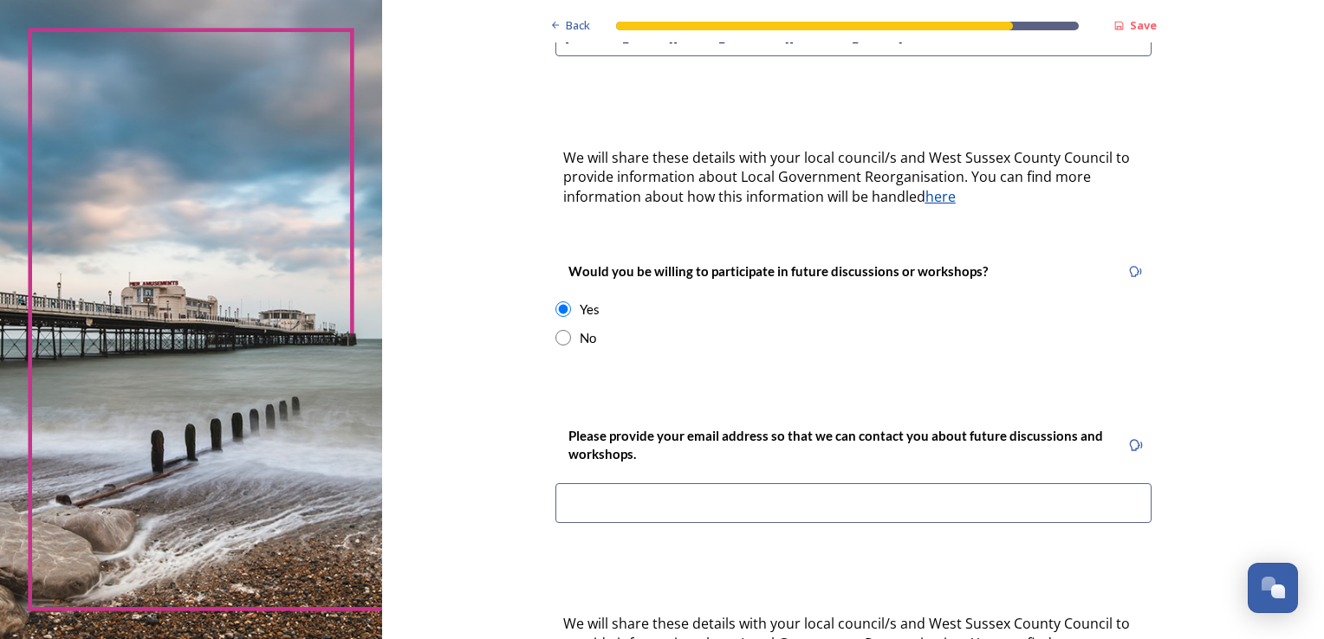
click at [765, 488] on input at bounding box center [853, 503] width 596 height 40
type input "[PERSON_NAME][EMAIL_ADDRESS][DOMAIN_NAME]"
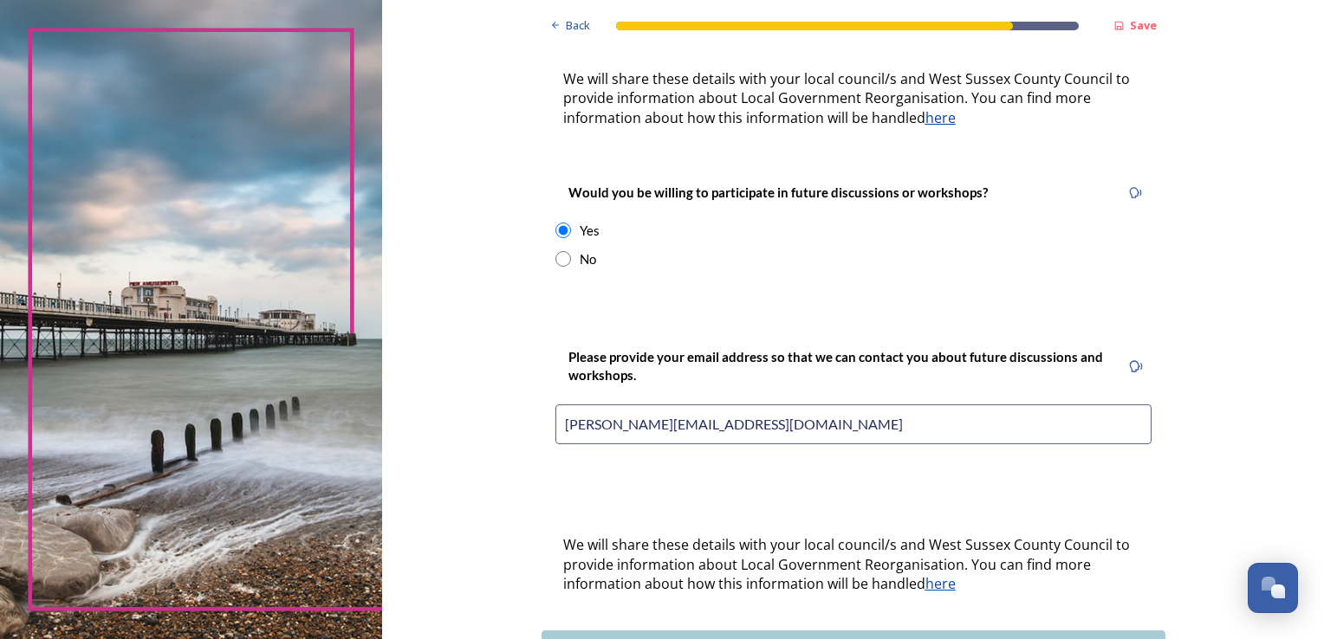
scroll to position [710, 0]
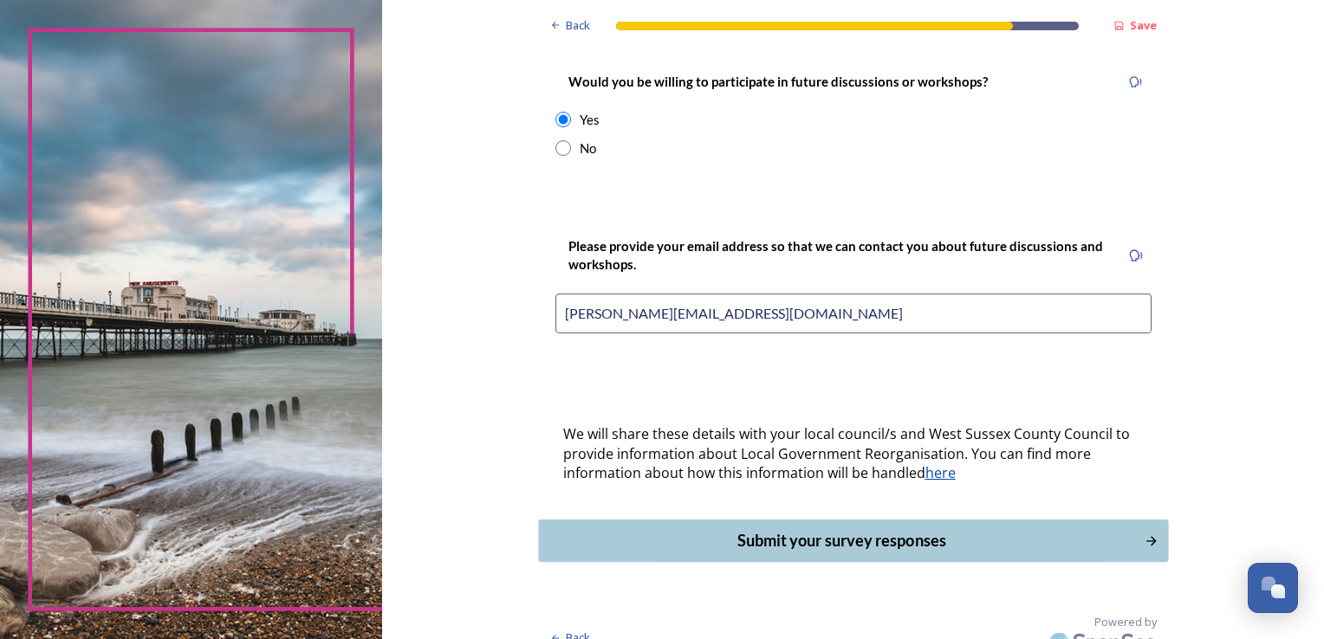
click at [847, 529] on div "Submit your survey responses" at bounding box center [841, 540] width 587 height 23
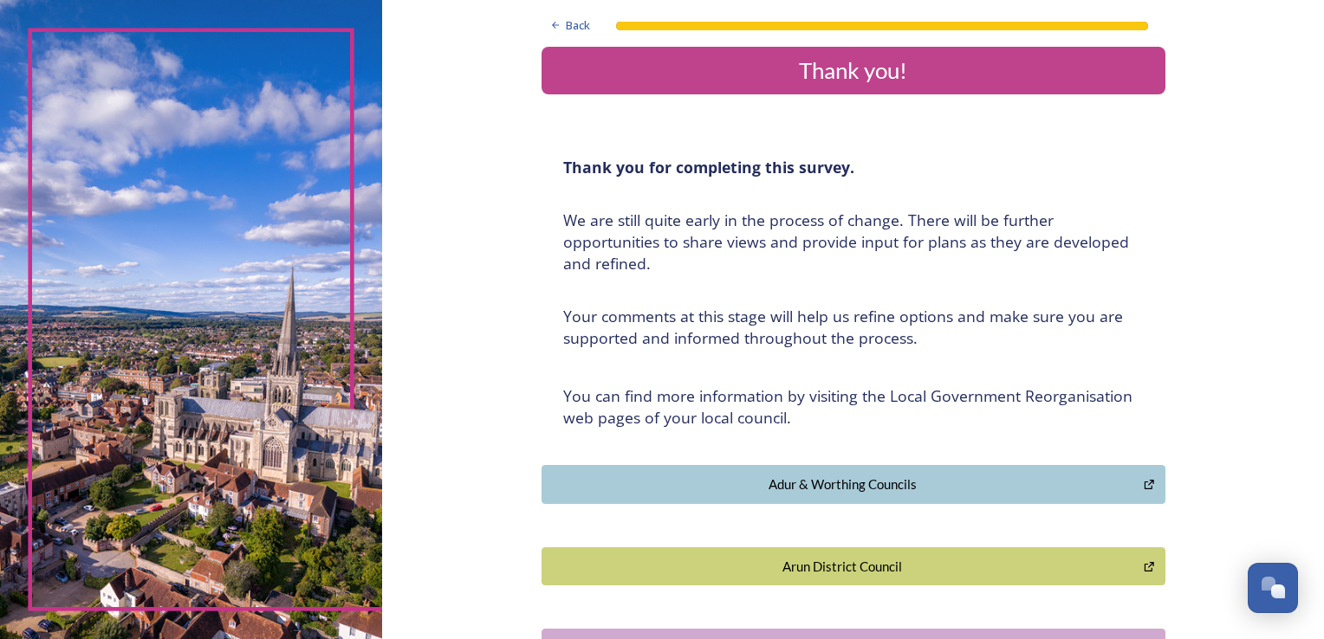
scroll to position [0, 0]
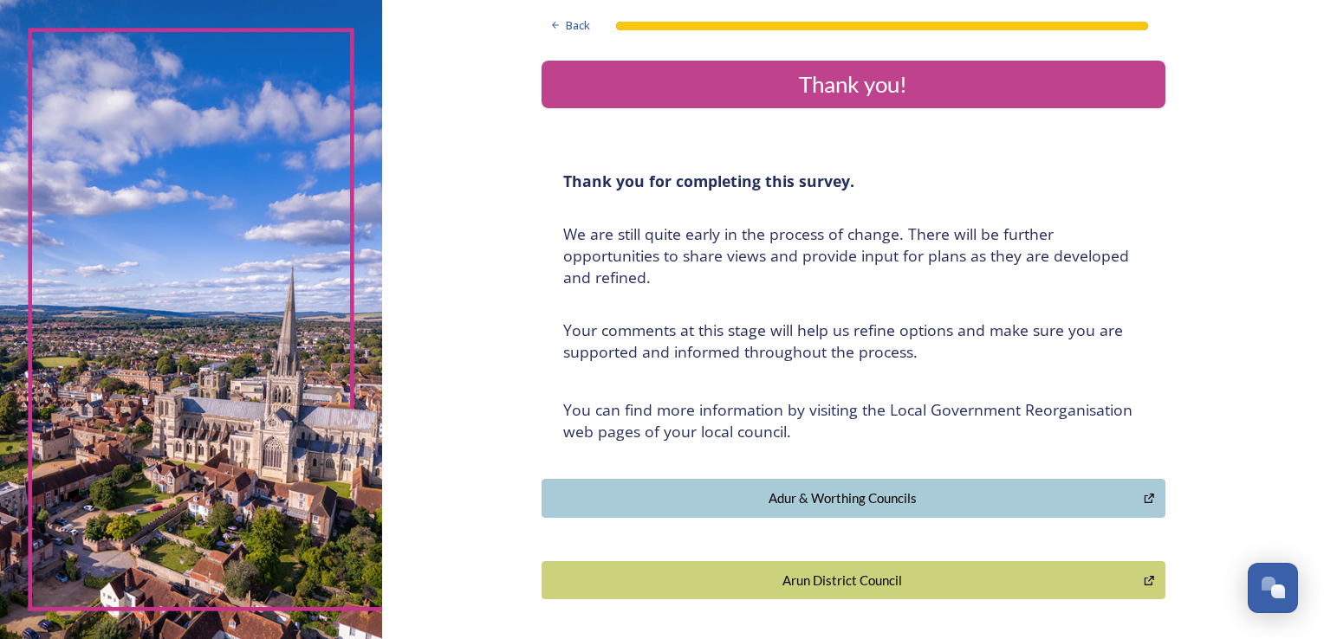
click at [1078, 92] on div "Thank you!" at bounding box center [853, 85] width 610 height 34
